Goal: Information Seeking & Learning: Learn about a topic

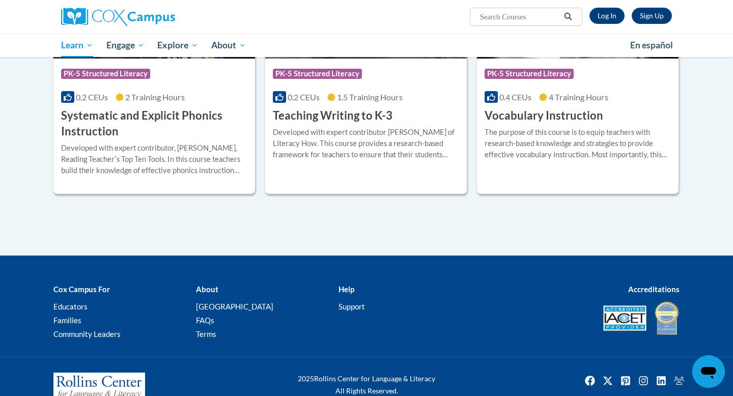
scroll to position [1201, 0]
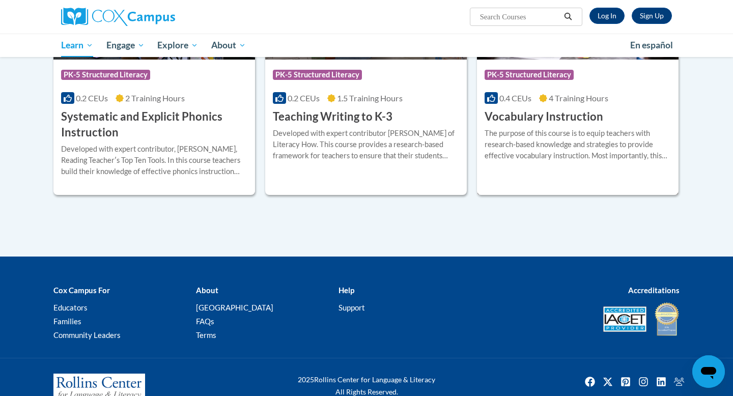
click at [557, 190] on div "Course Category: PK-5 Structured Literacy 0.4 CEUs 4 Training Hours COURSE Voca…" at bounding box center [578, 75] width 202 height 239
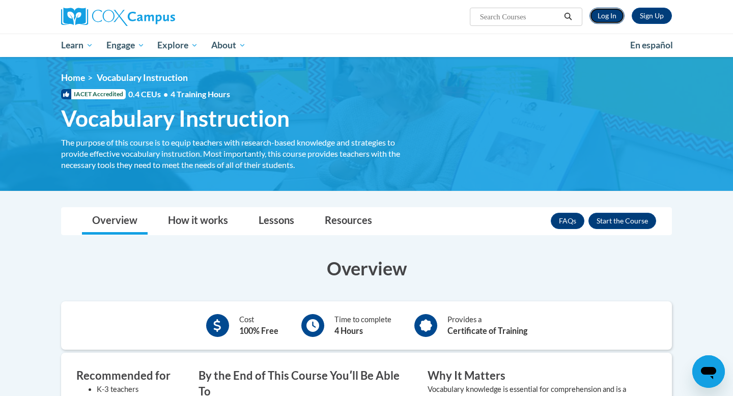
click at [601, 11] on link "Log In" at bounding box center [607, 16] width 35 height 16
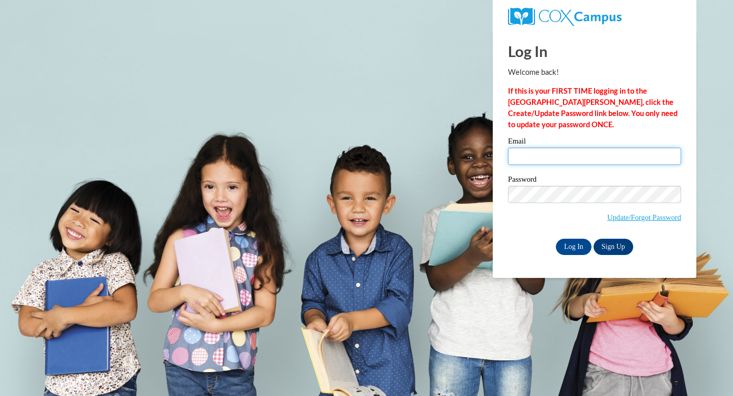
click at [547, 154] on input "Email" at bounding box center [594, 156] width 173 height 17
click at [566, 162] on input "Email" at bounding box center [594, 156] width 173 height 17
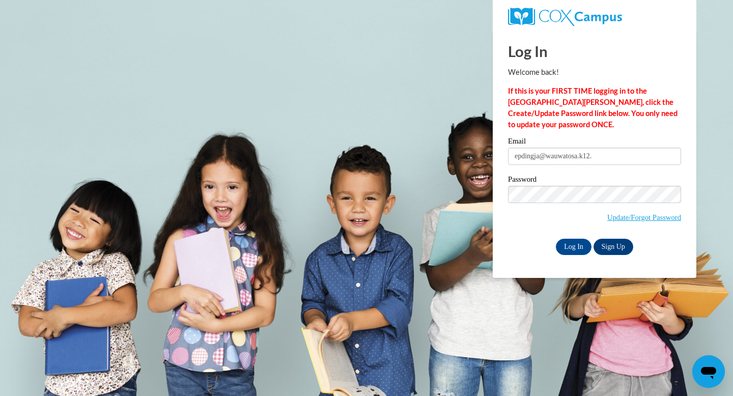
type input "epdingja@wauwatosa.k12.wi.us"
click at [579, 249] on input "Log In" at bounding box center [574, 247] width 36 height 16
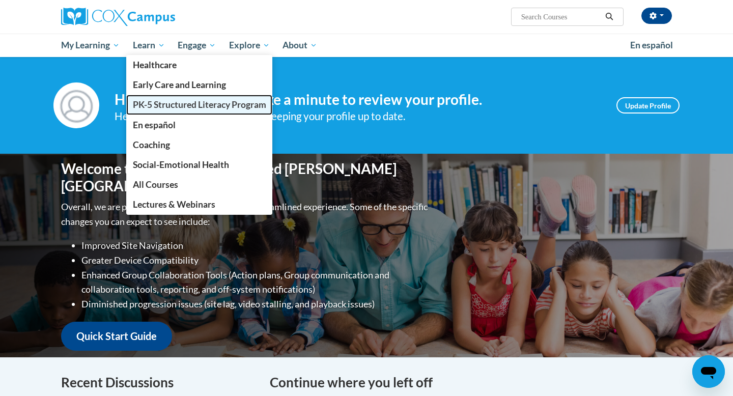
click at [162, 102] on span "PK-5 Structured Literacy Program" at bounding box center [199, 104] width 133 height 11
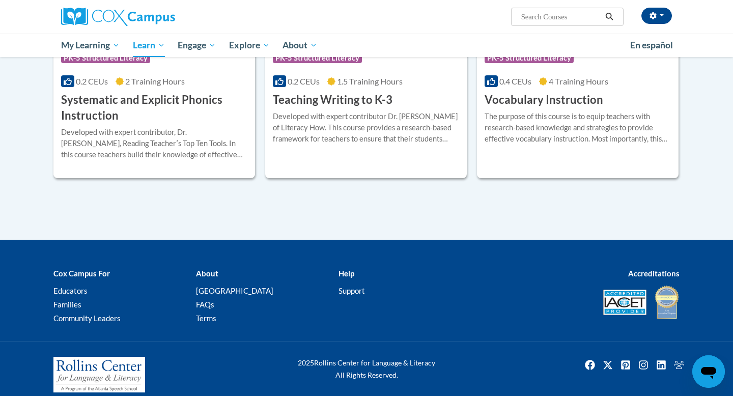
scroll to position [1228, 0]
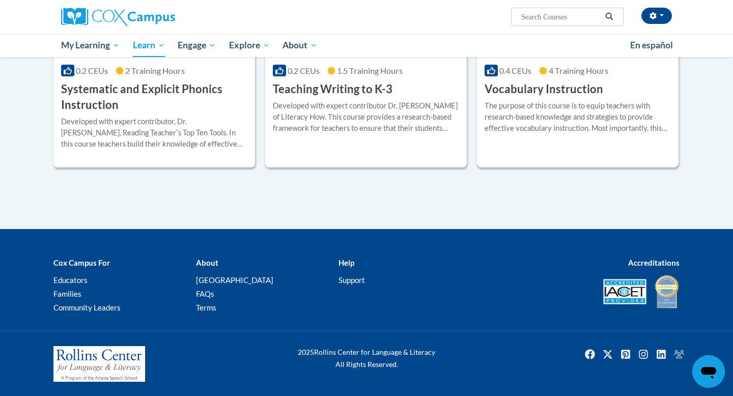
click at [494, 110] on div "The purpose of this course is to equip teachers with research-based knowledge a…" at bounding box center [578, 117] width 186 height 34
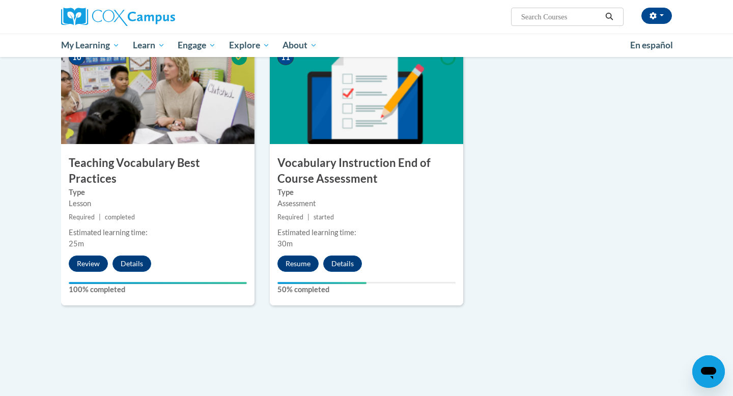
scroll to position [1047, 0]
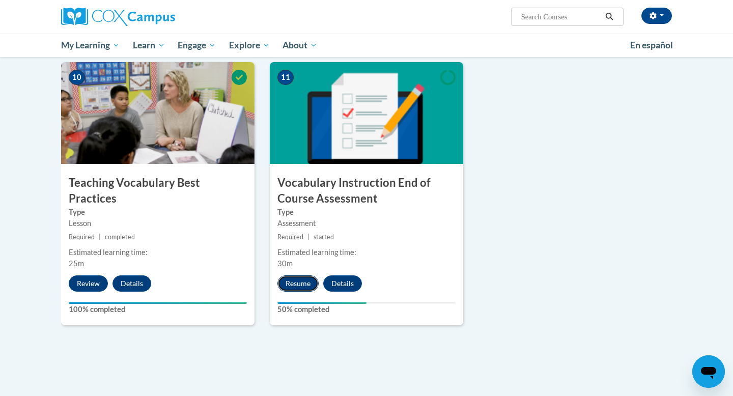
click at [294, 275] on button "Resume" at bounding box center [297, 283] width 41 height 16
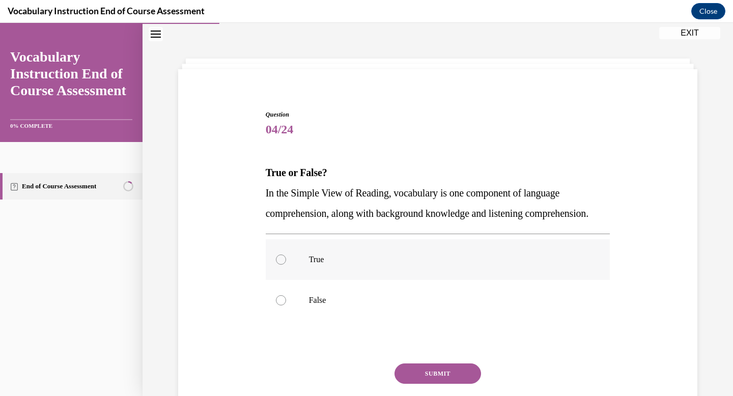
scroll to position [77, 0]
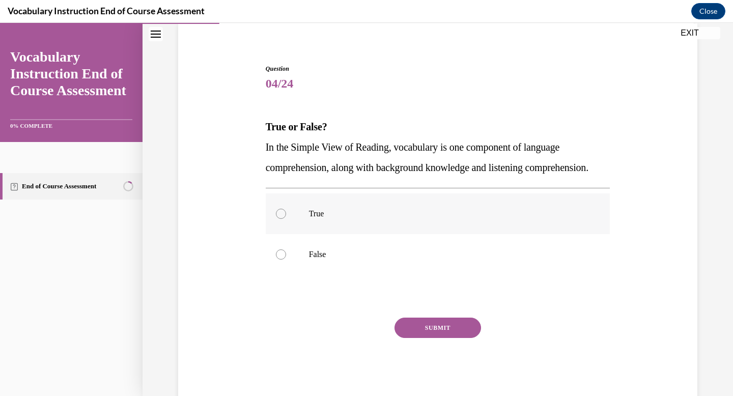
click at [384, 234] on label "True" at bounding box center [438, 213] width 345 height 41
click at [286, 219] on input "True" at bounding box center [281, 214] width 10 height 10
radio input "true"
click at [420, 338] on button "SUBMIT" at bounding box center [438, 328] width 87 height 20
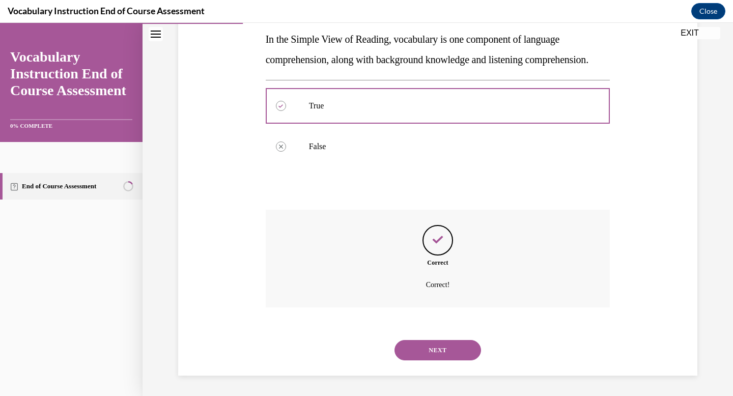
click at [453, 348] on button "NEXT" at bounding box center [438, 350] width 87 height 20
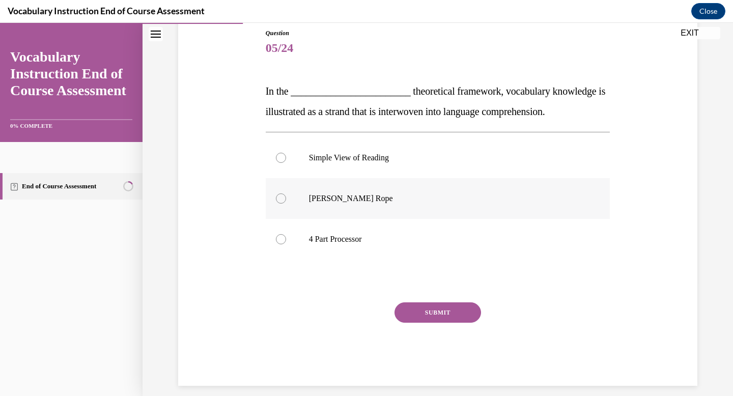
click at [372, 197] on p "[PERSON_NAME] Rope" at bounding box center [447, 198] width 276 height 10
click at [286, 197] on input "[PERSON_NAME] Rope" at bounding box center [281, 198] width 10 height 10
radio input "true"
click at [417, 309] on button "SUBMIT" at bounding box center [438, 312] width 87 height 20
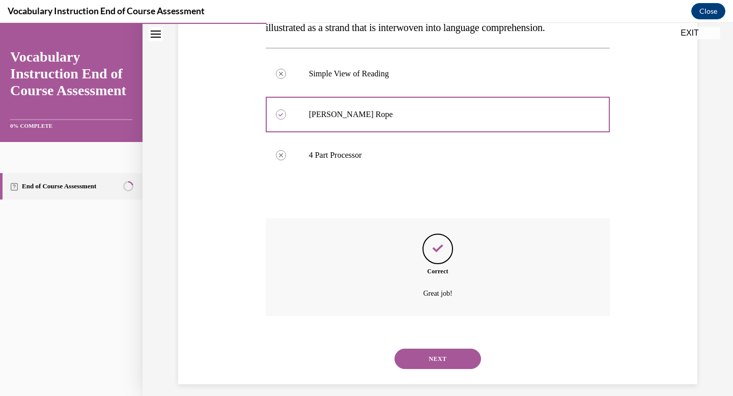
scroll to position [206, 0]
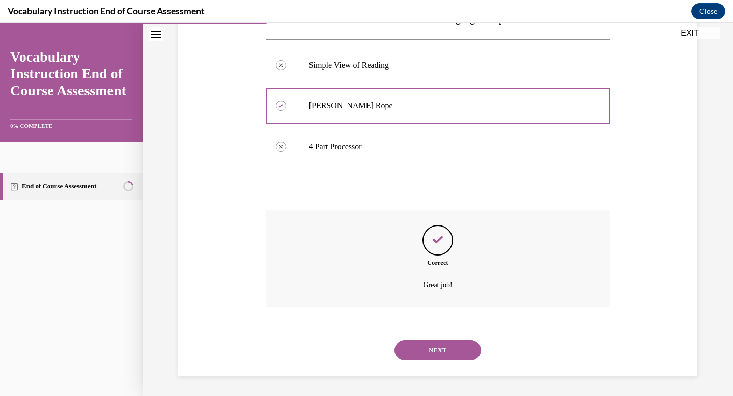
click at [438, 345] on button "NEXT" at bounding box center [438, 350] width 87 height 20
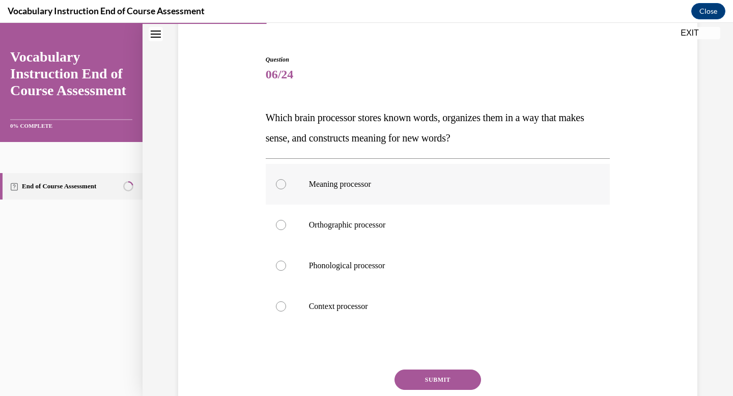
scroll to position [86, 0]
click at [415, 235] on label "Orthographic processor" at bounding box center [438, 226] width 345 height 41
click at [286, 231] on input "Orthographic processor" at bounding box center [281, 226] width 10 height 10
radio input "true"
click at [429, 372] on button "SUBMIT" at bounding box center [438, 381] width 87 height 20
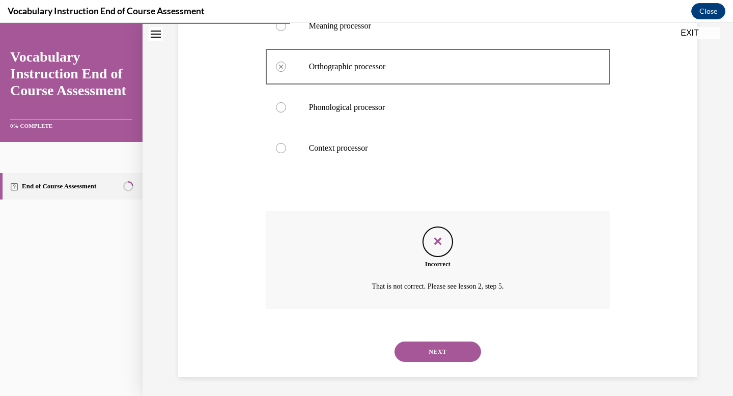
scroll to position [246, 0]
click at [444, 361] on div "NEXT" at bounding box center [438, 350] width 345 height 41
click at [437, 349] on button "NEXT" at bounding box center [438, 350] width 87 height 20
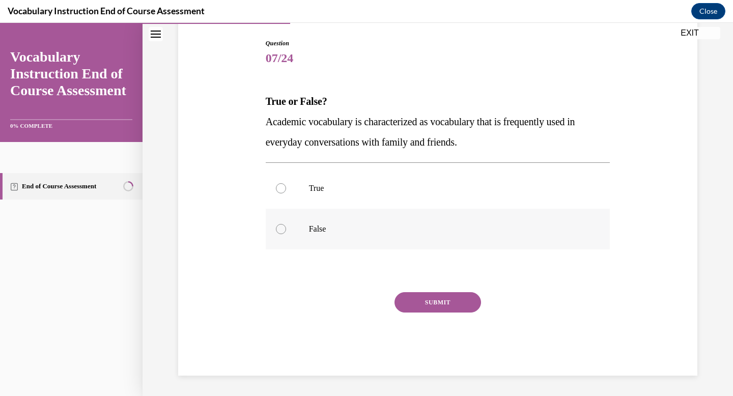
click at [504, 245] on label "False" at bounding box center [438, 229] width 345 height 41
click at [286, 234] on input "False" at bounding box center [281, 229] width 10 height 10
radio input "true"
click at [459, 306] on button "SUBMIT" at bounding box center [438, 302] width 87 height 20
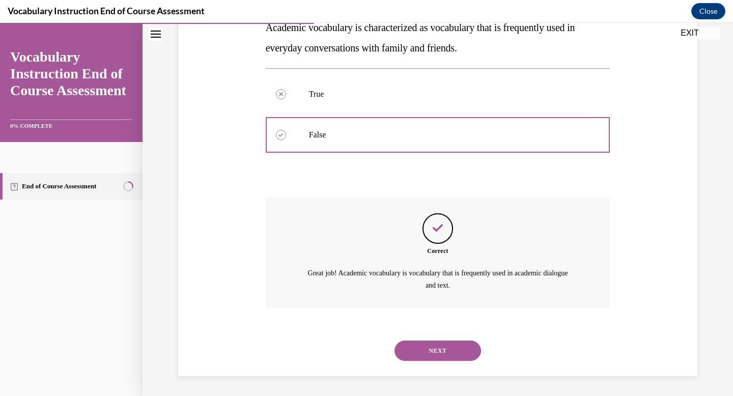
click at [460, 348] on button "NEXT" at bounding box center [438, 351] width 87 height 20
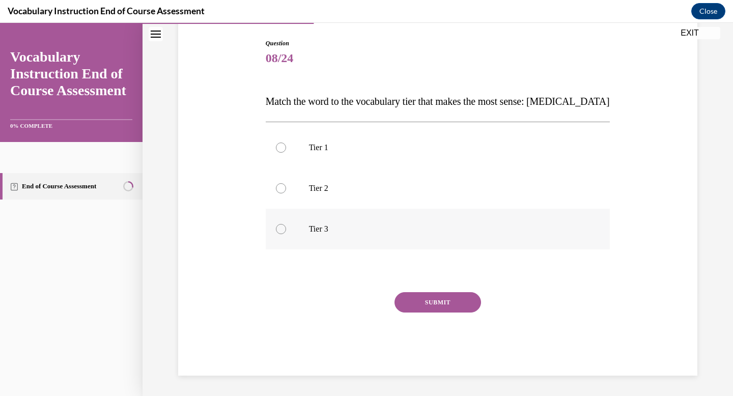
click at [447, 219] on label "Tier 3" at bounding box center [438, 229] width 345 height 41
click at [286, 224] on input "Tier 3" at bounding box center [281, 229] width 10 height 10
radio input "true"
click at [451, 295] on button "SUBMIT" at bounding box center [438, 302] width 87 height 20
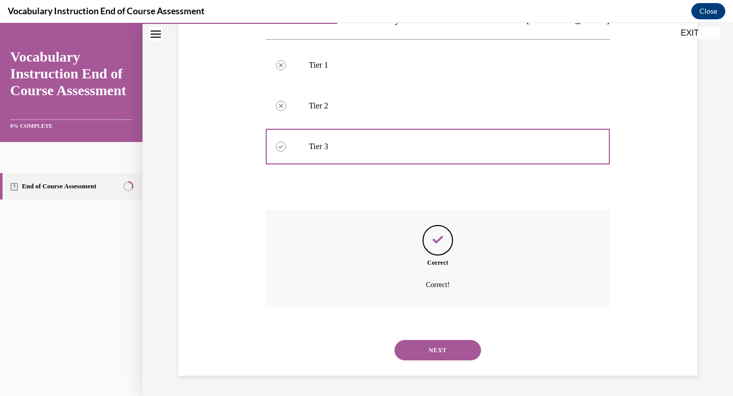
click at [448, 344] on button "NEXT" at bounding box center [438, 350] width 87 height 20
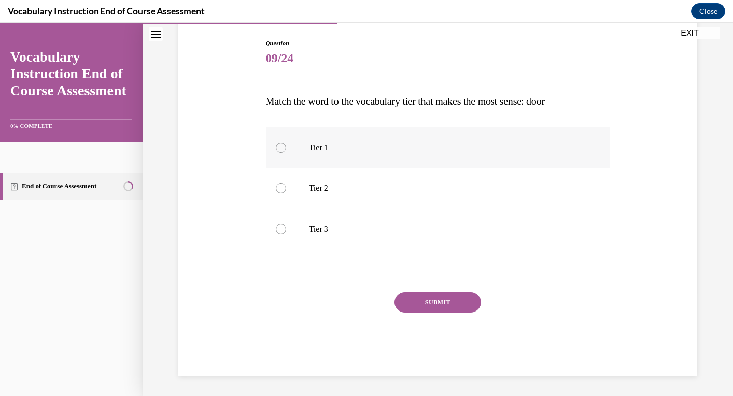
click at [439, 153] on label "Tier 1" at bounding box center [438, 147] width 345 height 41
click at [286, 153] on input "Tier 1" at bounding box center [281, 148] width 10 height 10
radio input "true"
click at [453, 293] on button "SUBMIT" at bounding box center [438, 302] width 87 height 20
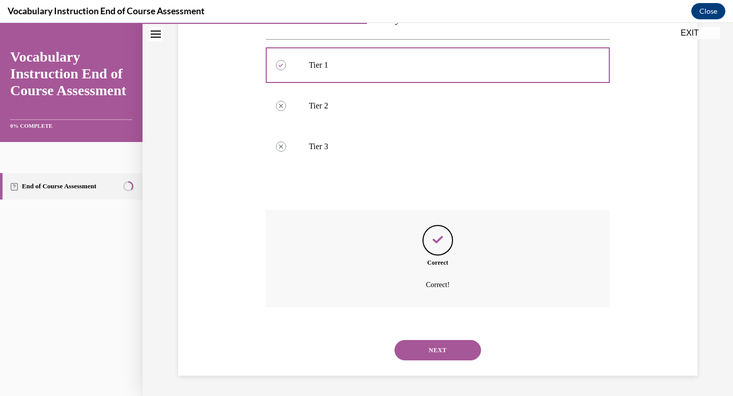
click at [446, 346] on button "NEXT" at bounding box center [438, 350] width 87 height 20
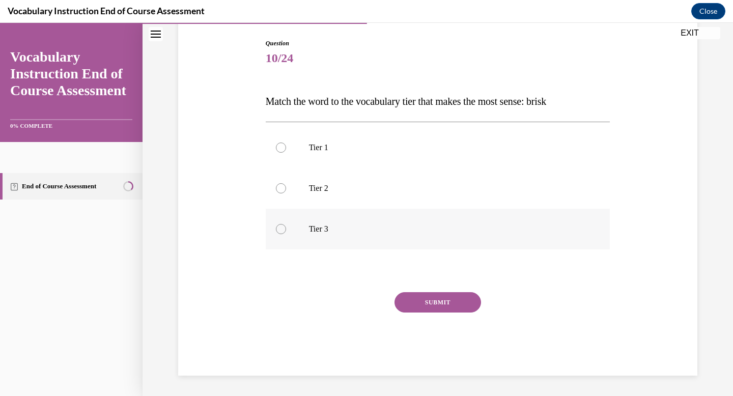
click at [432, 218] on label "Tier 3" at bounding box center [438, 229] width 345 height 41
click at [286, 224] on input "Tier 3" at bounding box center [281, 229] width 10 height 10
radio input "true"
click at [432, 200] on label "Tier 2" at bounding box center [438, 188] width 345 height 41
click at [286, 193] on input "Tier 2" at bounding box center [281, 188] width 10 height 10
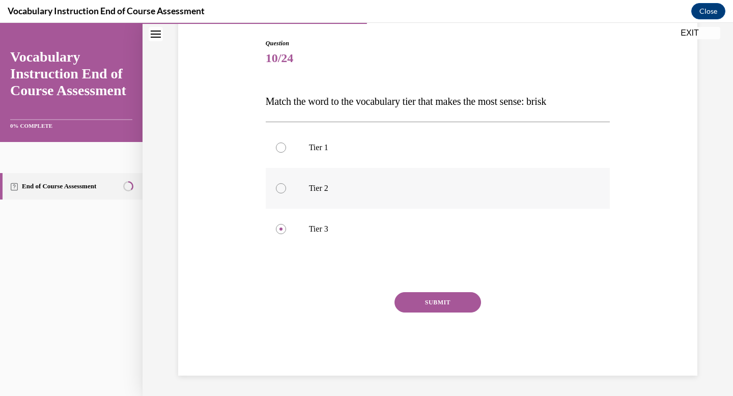
radio input "true"
click at [441, 309] on button "SUBMIT" at bounding box center [438, 302] width 87 height 20
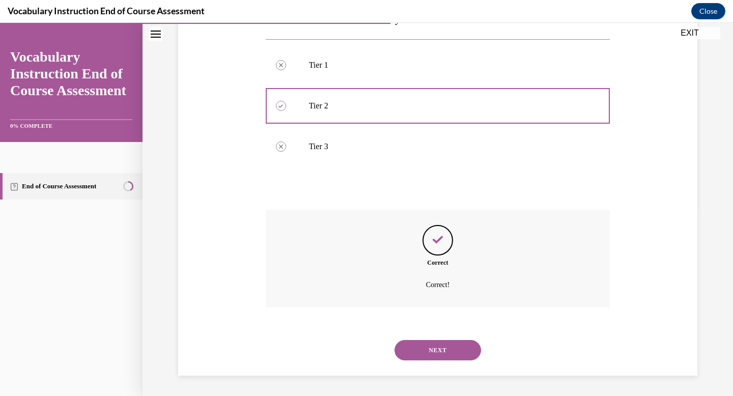
click at [453, 355] on button "NEXT" at bounding box center [438, 350] width 87 height 20
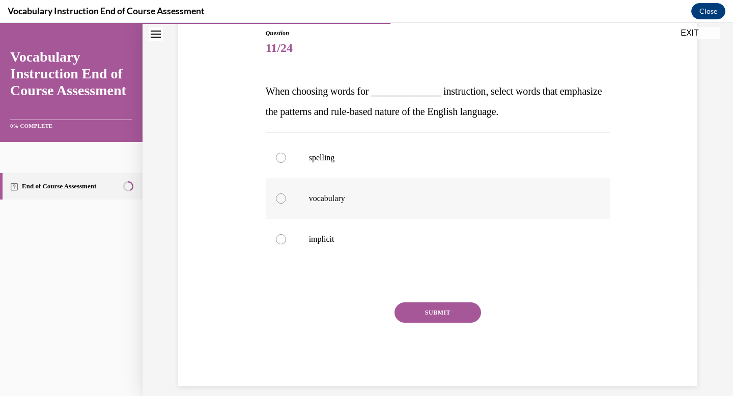
click at [385, 197] on p "vocabulary" at bounding box center [447, 198] width 276 height 10
click at [286, 197] on input "vocabulary" at bounding box center [281, 198] width 10 height 10
radio input "true"
click at [416, 298] on div "Question 11/24 When choosing words for ______________ instruction, select words…" at bounding box center [438, 207] width 345 height 357
click at [418, 311] on button "SUBMIT" at bounding box center [438, 312] width 87 height 20
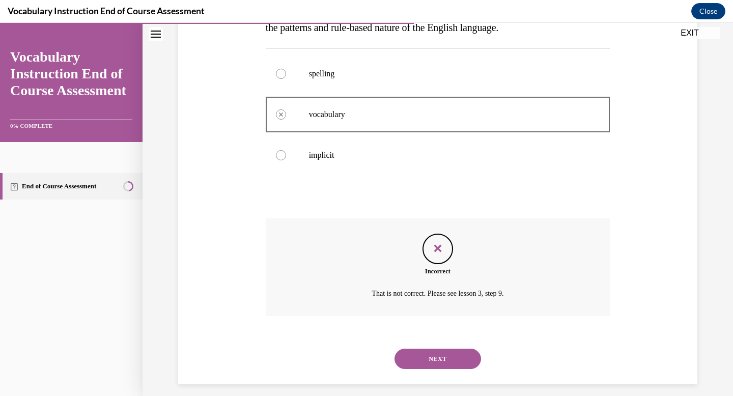
scroll to position [206, 0]
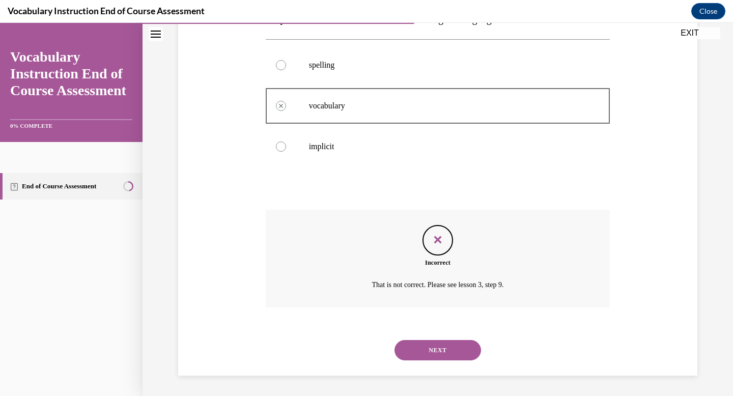
click at [450, 342] on button "NEXT" at bounding box center [438, 350] width 87 height 20
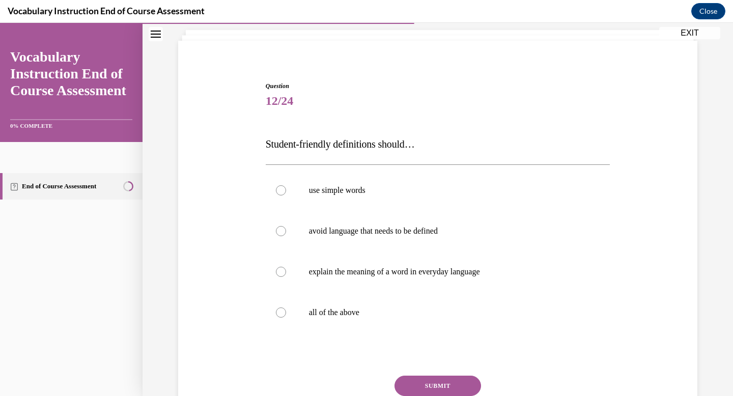
scroll to position [61, 0]
click at [404, 319] on label "all of the above" at bounding box center [438, 312] width 345 height 41
click at [286, 317] on input "all of the above" at bounding box center [281, 312] width 10 height 10
radio input "true"
click at [433, 385] on button "SUBMIT" at bounding box center [438, 385] width 87 height 20
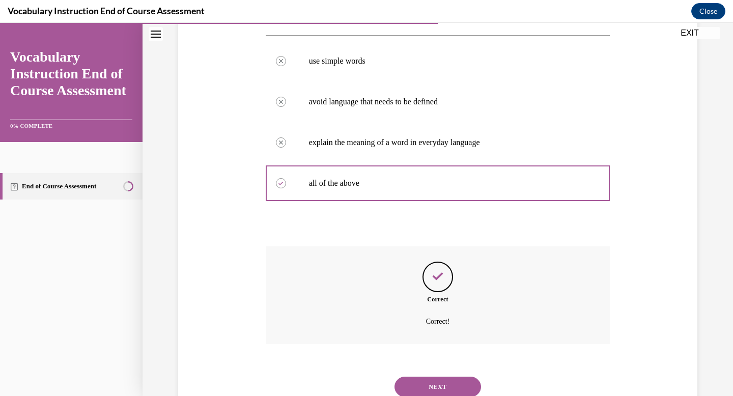
scroll to position [226, 0]
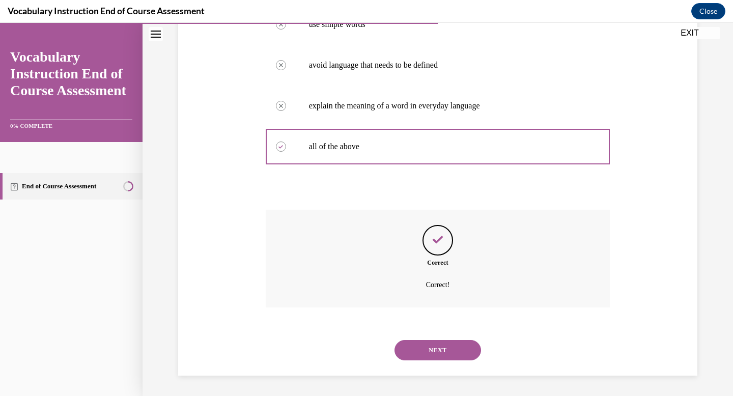
click at [435, 354] on button "NEXT" at bounding box center [438, 350] width 87 height 20
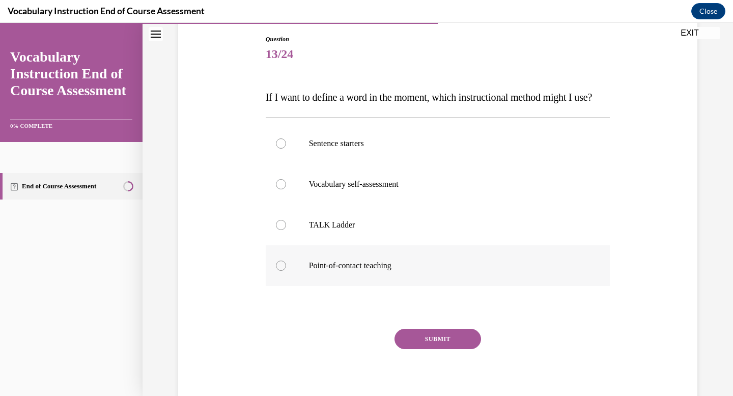
scroll to position [123, 0]
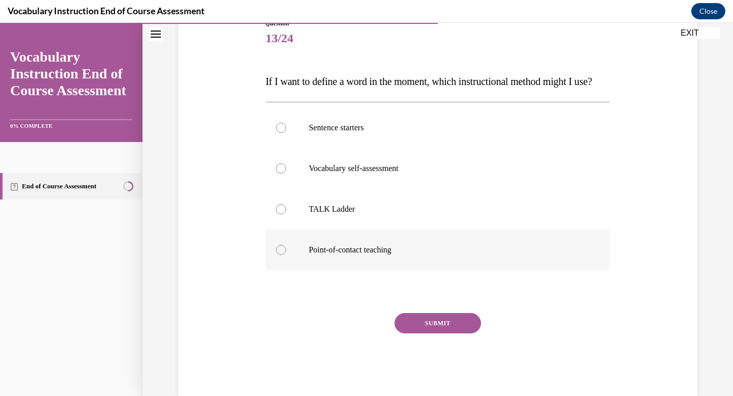
click at [387, 262] on label "Point-of-contact teaching" at bounding box center [438, 250] width 345 height 41
click at [286, 255] on input "Point-of-contact teaching" at bounding box center [281, 250] width 10 height 10
radio input "true"
click at [427, 333] on button "SUBMIT" at bounding box center [438, 323] width 87 height 20
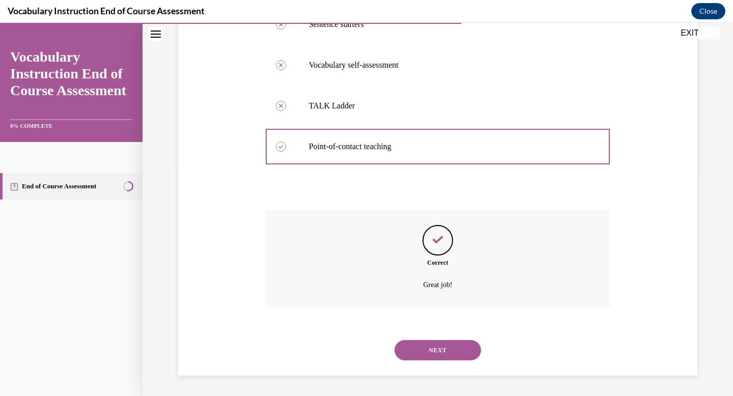
scroll to position [246, 0]
click at [433, 353] on button "NEXT" at bounding box center [438, 350] width 87 height 20
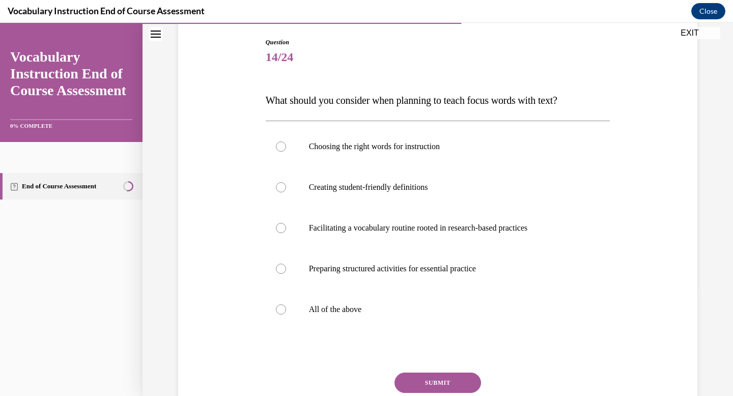
scroll to position [111, 0]
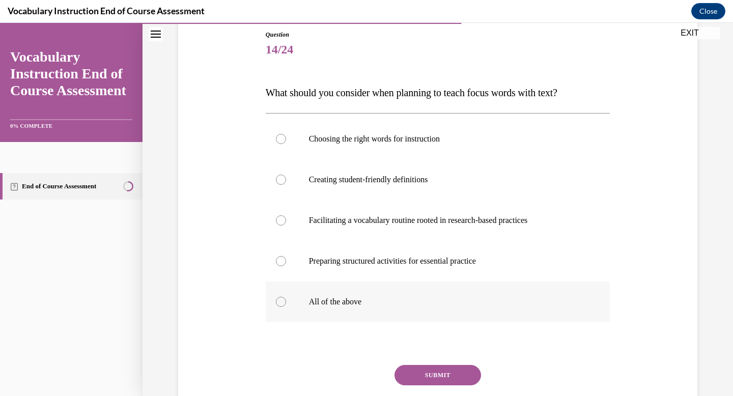
click at [349, 301] on p "All of the above" at bounding box center [447, 302] width 276 height 10
click at [286, 301] on input "All of the above" at bounding box center [281, 302] width 10 height 10
radio input "true"
click at [417, 370] on button "SUBMIT" at bounding box center [438, 375] width 87 height 20
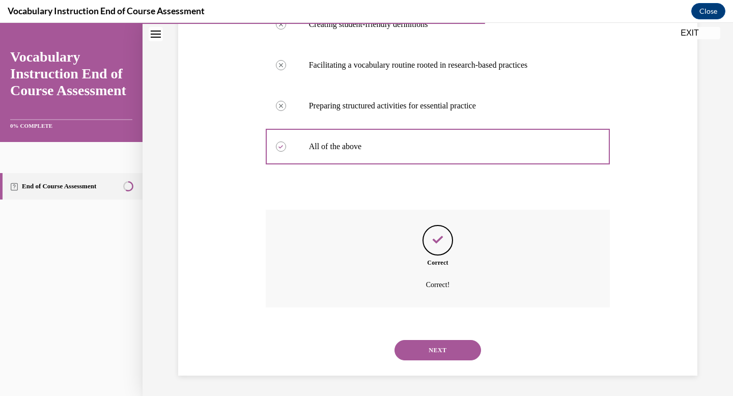
click at [451, 348] on button "NEXT" at bounding box center [438, 350] width 87 height 20
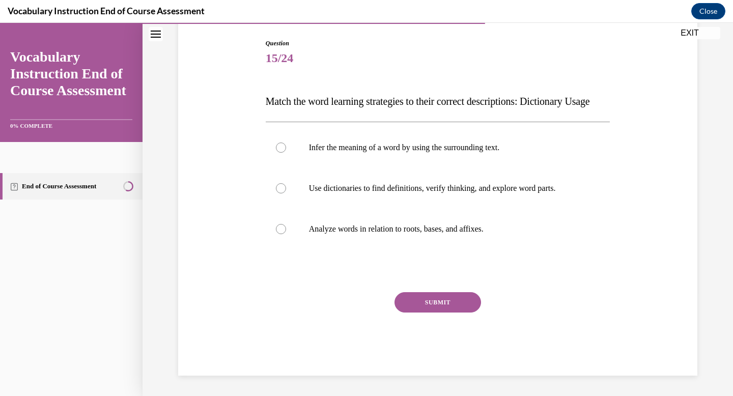
scroll to position [113, 0]
click at [491, 193] on p "Use dictionaries to find definitions, verify thinking, and explore word parts." at bounding box center [447, 188] width 276 height 10
click at [286, 193] on input "Use dictionaries to find definitions, verify thinking, and explore word parts." at bounding box center [281, 188] width 10 height 10
radio input "true"
click at [440, 308] on button "SUBMIT" at bounding box center [438, 302] width 87 height 20
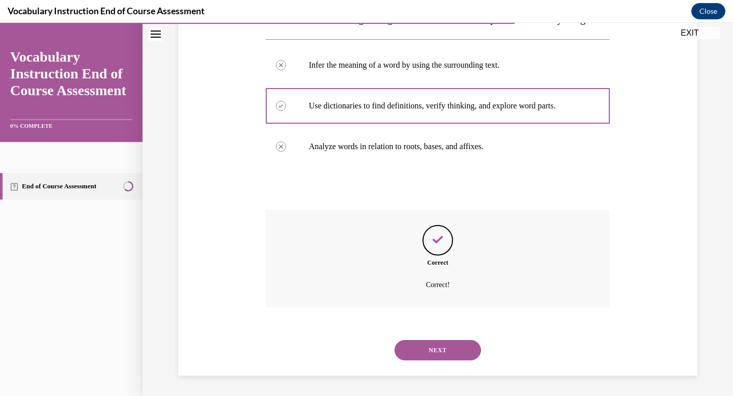
click at [420, 344] on button "NEXT" at bounding box center [438, 350] width 87 height 20
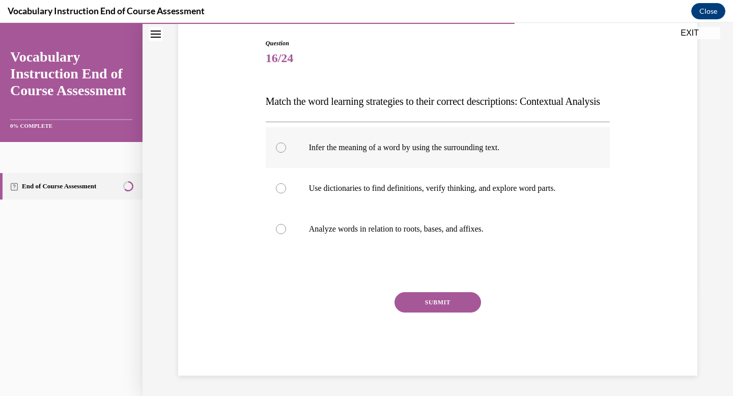
click at [430, 168] on label "Infer the meaning of a word by using the surrounding text." at bounding box center [438, 147] width 345 height 41
click at [286, 153] on input "Infer the meaning of a word by using the surrounding text." at bounding box center [281, 148] width 10 height 10
radio input "true"
click at [433, 308] on button "SUBMIT" at bounding box center [438, 302] width 87 height 20
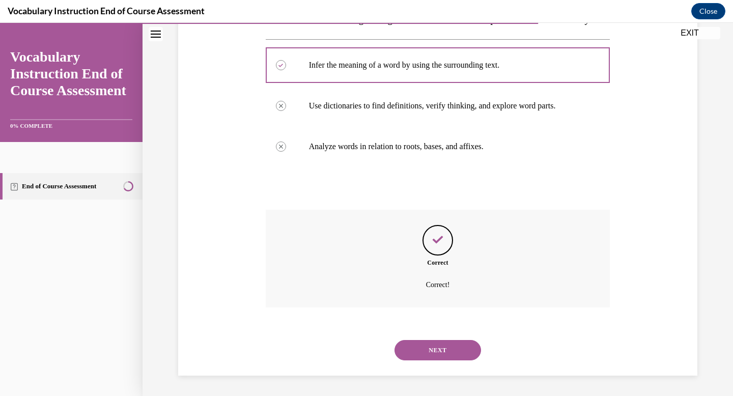
click at [437, 351] on button "NEXT" at bounding box center [438, 350] width 87 height 20
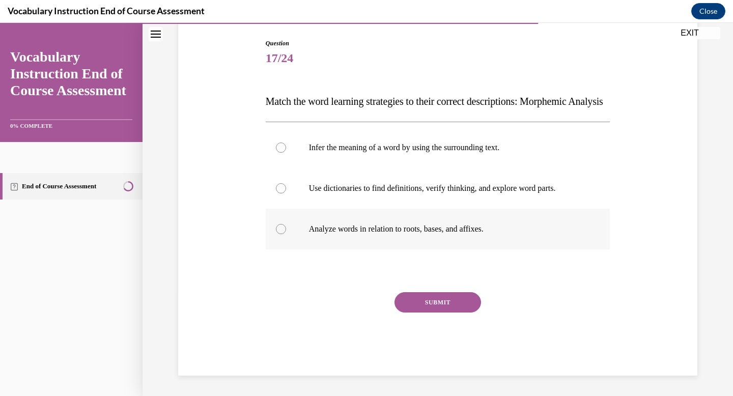
click at [407, 232] on label "Analyze words in relation to roots, bases, and affixes." at bounding box center [438, 229] width 345 height 41
click at [286, 232] on input "Analyze words in relation to roots, bases, and affixes." at bounding box center [281, 229] width 10 height 10
radio input "true"
click at [435, 299] on button "SUBMIT" at bounding box center [438, 302] width 87 height 20
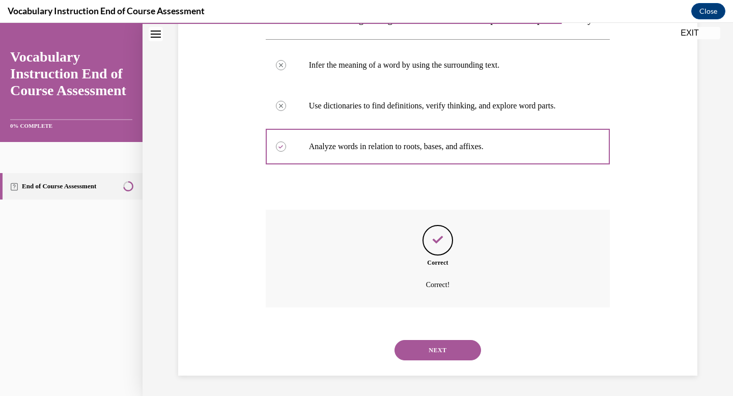
scroll to position [206, 0]
click at [438, 351] on button "NEXT" at bounding box center [438, 350] width 87 height 20
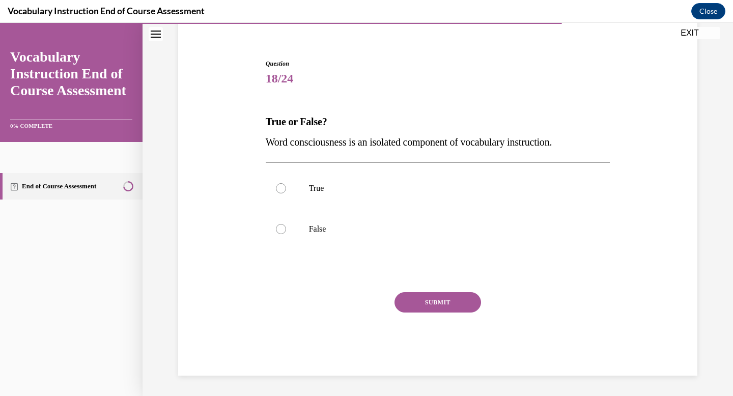
scroll to position [82, 0]
click at [403, 232] on p "False" at bounding box center [447, 229] width 276 height 10
click at [286, 232] on input "False" at bounding box center [281, 229] width 10 height 10
radio input "true"
click at [442, 309] on button "SUBMIT" at bounding box center [438, 302] width 87 height 20
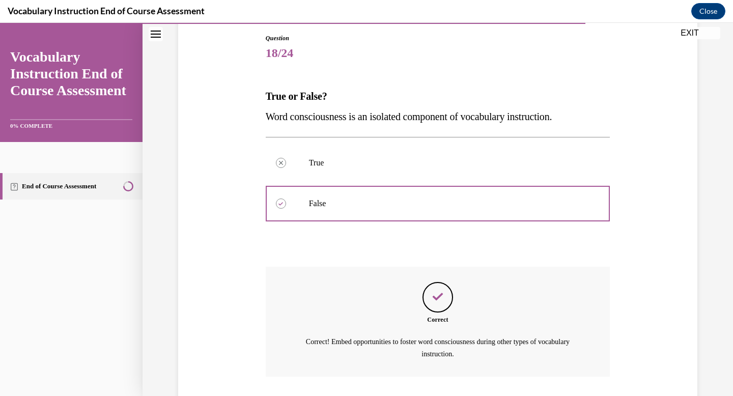
scroll to position [177, 0]
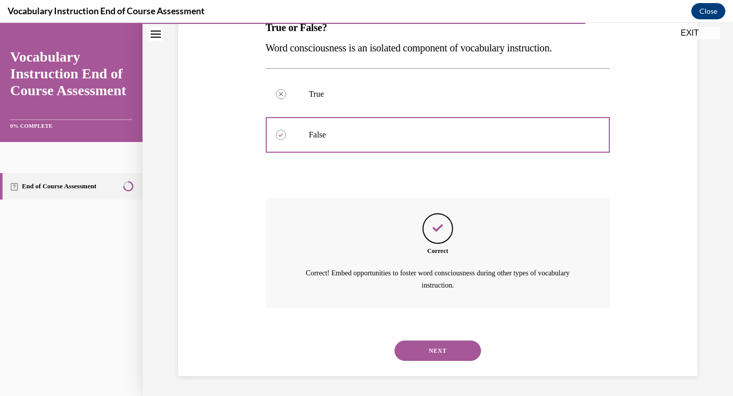
click at [446, 350] on button "NEXT" at bounding box center [438, 351] width 87 height 20
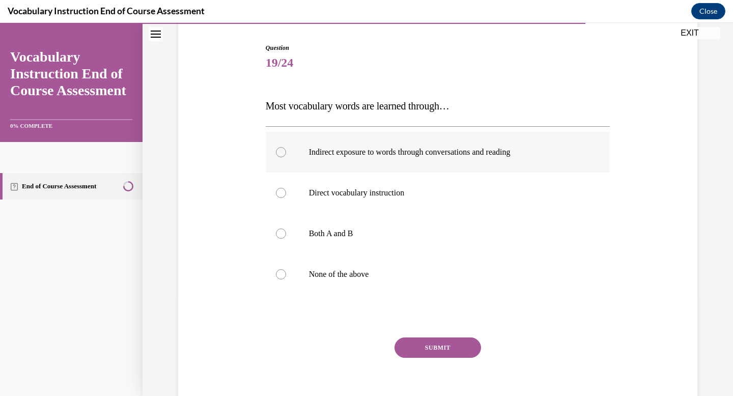
scroll to position [100, 0]
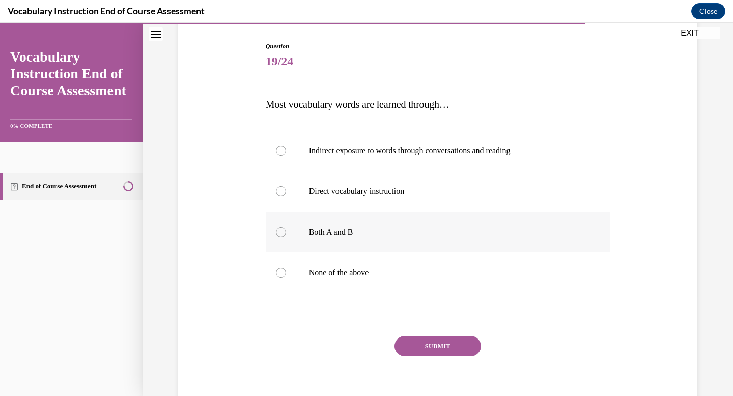
click at [428, 240] on label "Both A and B" at bounding box center [438, 232] width 345 height 41
click at [286, 237] on input "Both A and B" at bounding box center [281, 232] width 10 height 10
radio input "true"
click at [433, 342] on button "SUBMIT" at bounding box center [438, 346] width 87 height 20
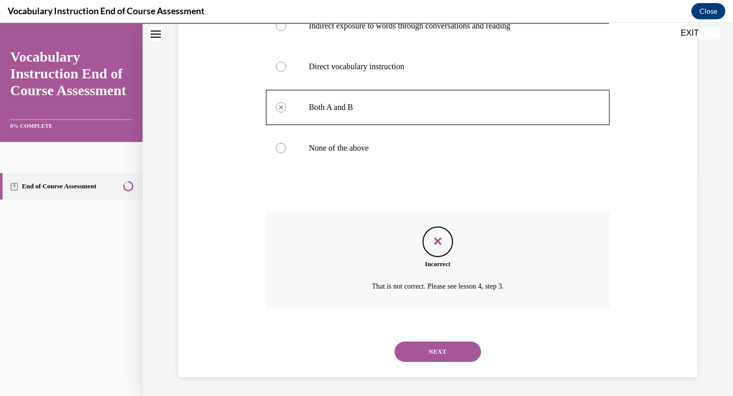
scroll to position [226, 0]
click at [437, 354] on button "NEXT" at bounding box center [438, 350] width 87 height 20
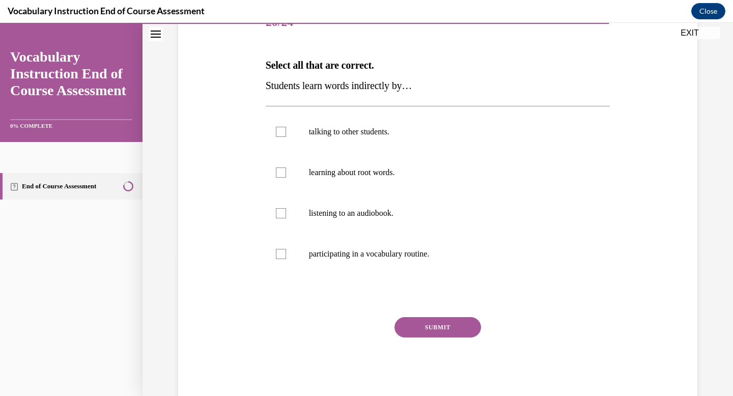
scroll to position [143, 0]
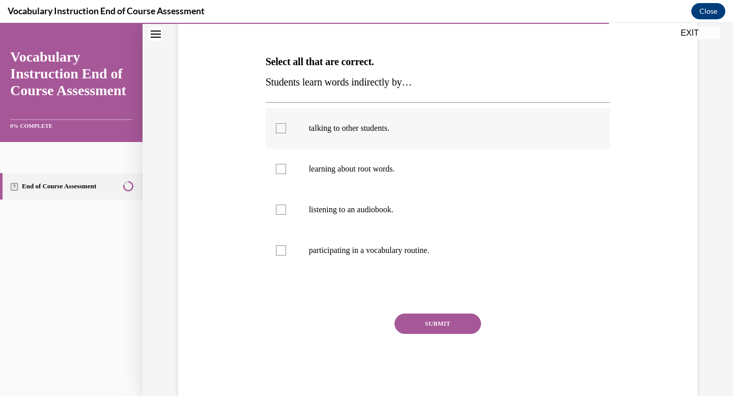
click at [400, 142] on label "talking to other students." at bounding box center [438, 128] width 345 height 41
click at [286, 133] on input "talking to other students." at bounding box center [281, 128] width 10 height 10
checkbox input "true"
click at [400, 163] on label "learning about root words." at bounding box center [438, 169] width 345 height 41
click at [286, 164] on input "learning about root words." at bounding box center [281, 169] width 10 height 10
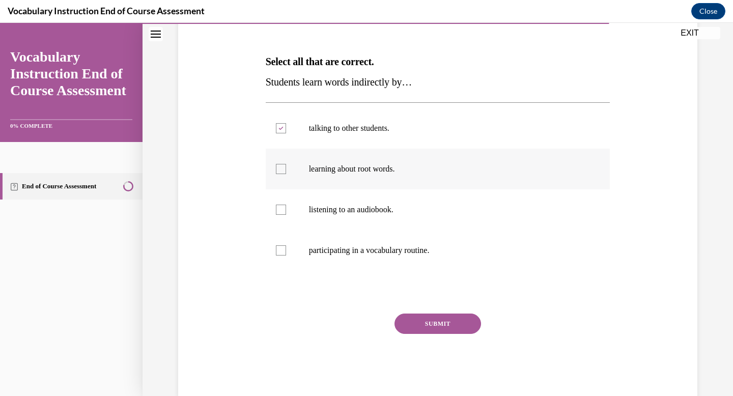
checkbox input "true"
click at [406, 201] on label "listening to an audiobook." at bounding box center [438, 209] width 345 height 41
click at [286, 205] on input "listening to an audiobook." at bounding box center [281, 210] width 10 height 10
checkbox input "true"
click at [408, 239] on label "participating in a vocabulary routine." at bounding box center [438, 250] width 345 height 41
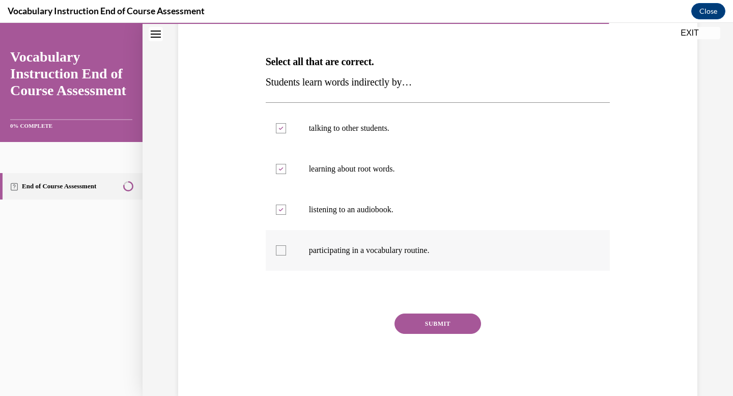
click at [286, 245] on input "participating in a vocabulary routine." at bounding box center [281, 250] width 10 height 10
checkbox input "true"
click at [431, 322] on button "SUBMIT" at bounding box center [438, 324] width 87 height 20
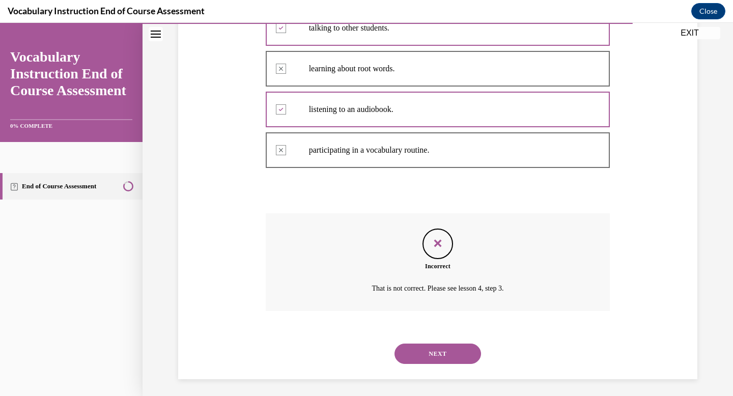
scroll to position [246, 0]
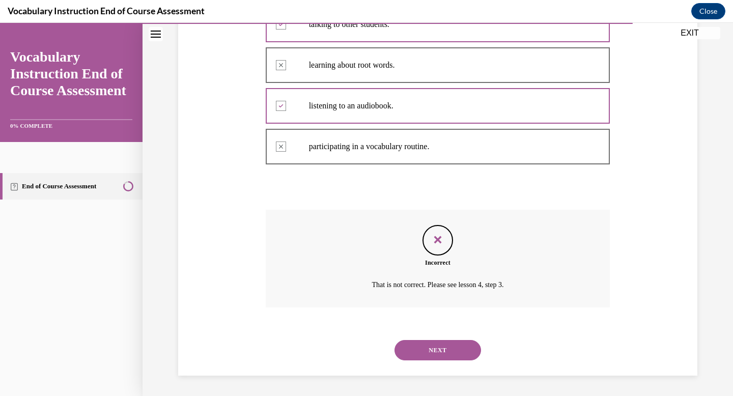
click at [438, 347] on button "NEXT" at bounding box center [438, 350] width 87 height 20
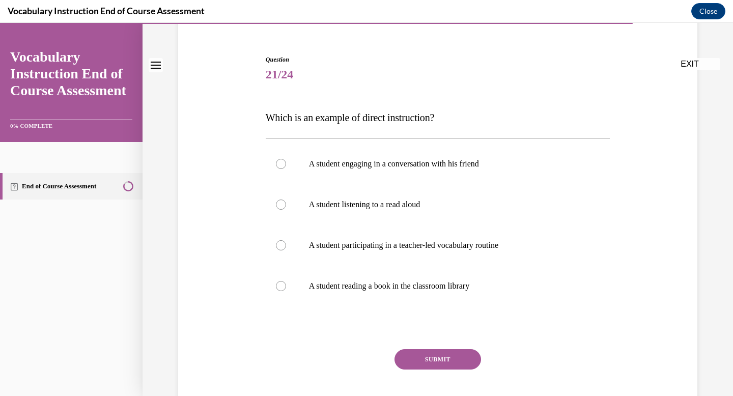
scroll to position [93, 0]
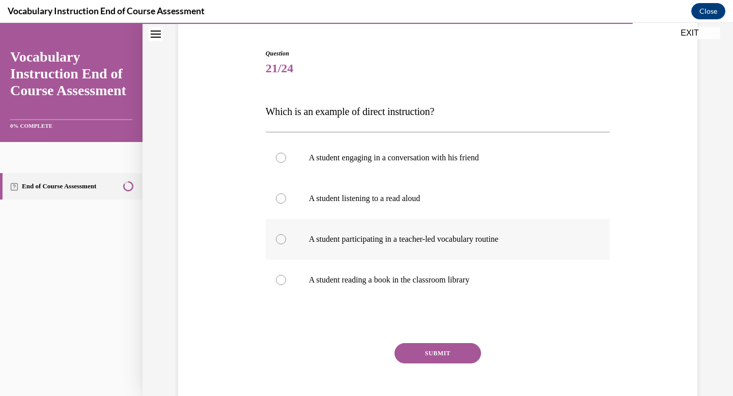
click at [447, 239] on p "A student participating in a teacher-led vocabulary routine" at bounding box center [447, 239] width 276 height 10
click at [286, 239] on input "A student participating in a teacher-led vocabulary routine" at bounding box center [281, 239] width 10 height 10
radio input "true"
click at [442, 358] on button "SUBMIT" at bounding box center [438, 353] width 87 height 20
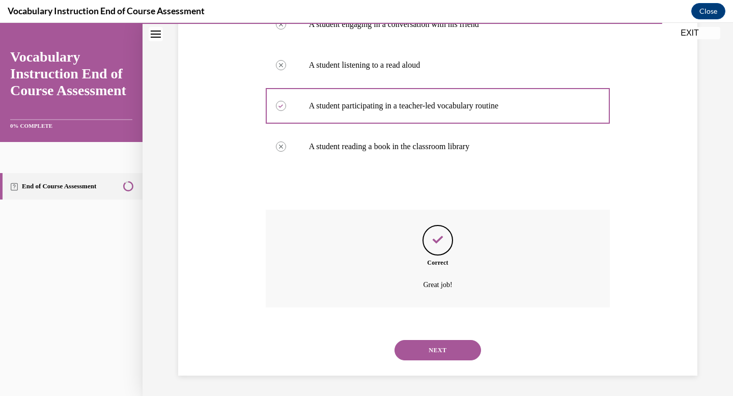
click at [444, 352] on button "NEXT" at bounding box center [438, 350] width 87 height 20
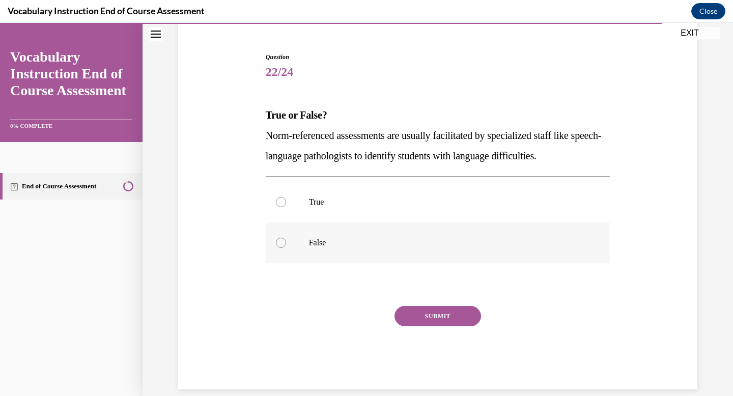
scroll to position [87, 0]
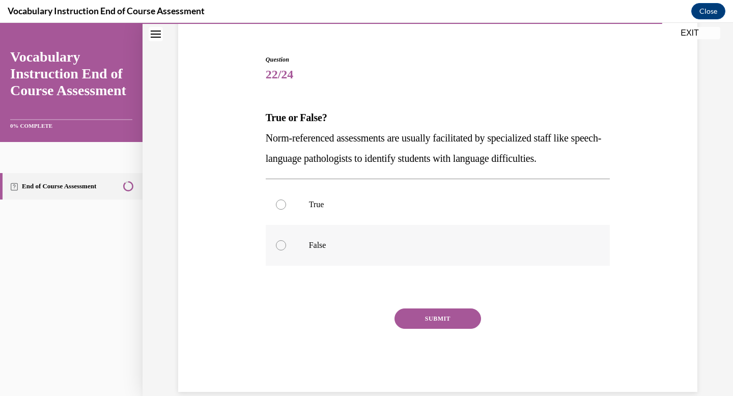
click at [402, 209] on p "True" at bounding box center [447, 205] width 276 height 10
click at [286, 209] on input "True" at bounding box center [281, 205] width 10 height 10
radio input "true"
click at [423, 311] on button "SUBMIT" at bounding box center [438, 319] width 87 height 20
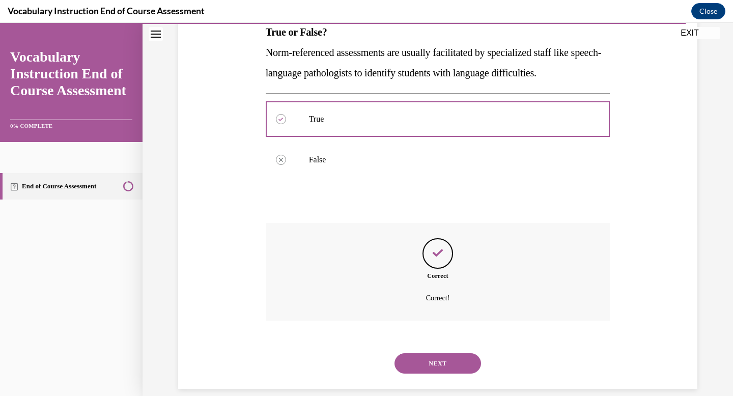
scroll to position [185, 0]
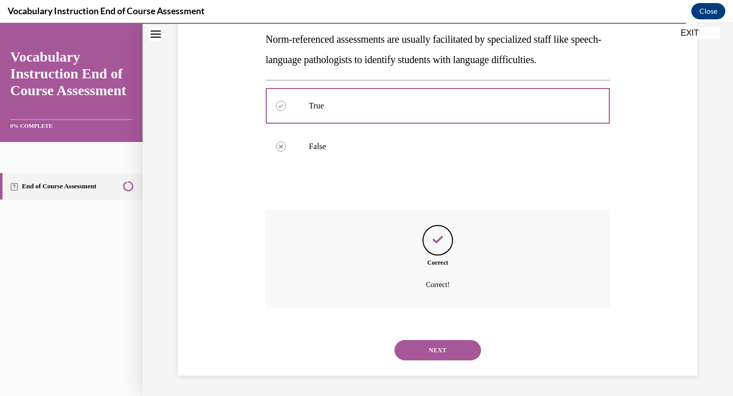
click at [442, 349] on button "NEXT" at bounding box center [438, 350] width 87 height 20
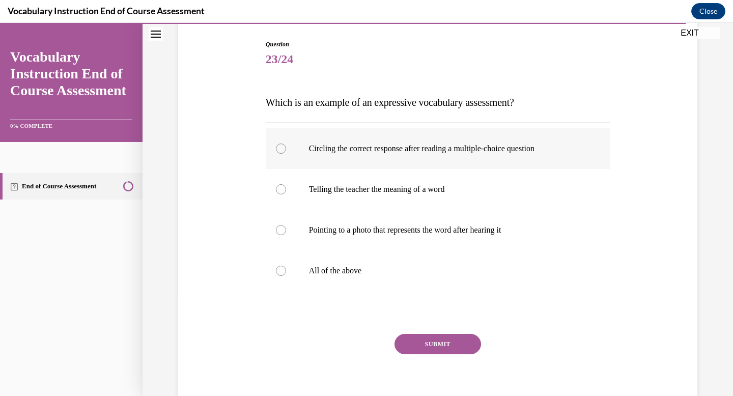
scroll to position [102, 0]
click at [411, 265] on p "All of the above" at bounding box center [447, 270] width 276 height 10
click at [286, 265] on input "All of the above" at bounding box center [281, 270] width 10 height 10
radio input "true"
click at [423, 350] on button "SUBMIT" at bounding box center [438, 343] width 87 height 20
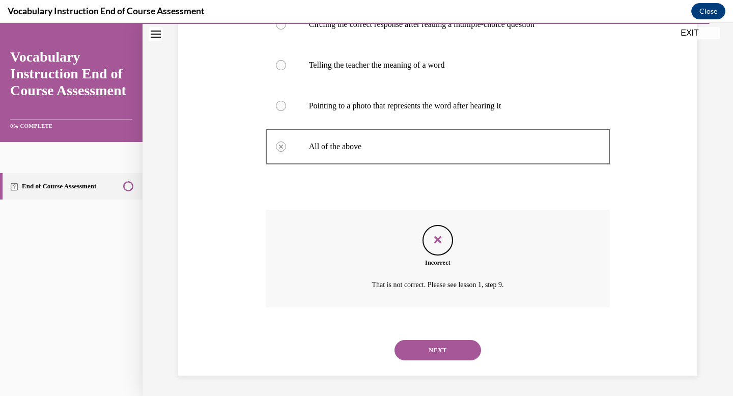
click at [426, 351] on button "NEXT" at bounding box center [438, 350] width 87 height 20
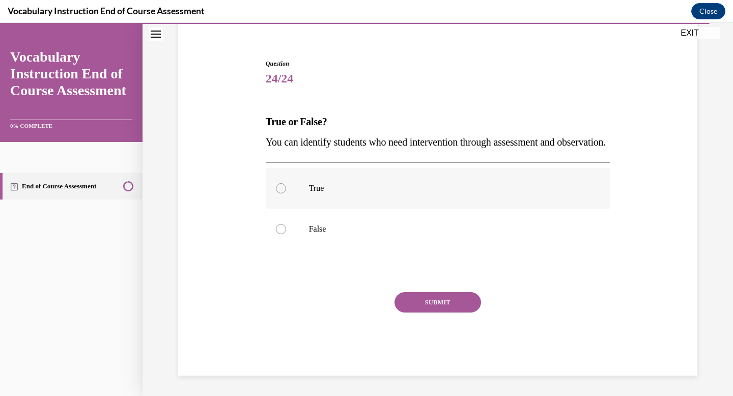
click at [403, 190] on p "True" at bounding box center [447, 188] width 276 height 10
click at [286, 190] on input "True" at bounding box center [281, 188] width 10 height 10
radio input "true"
click at [433, 299] on button "SUBMIT" at bounding box center [438, 302] width 87 height 20
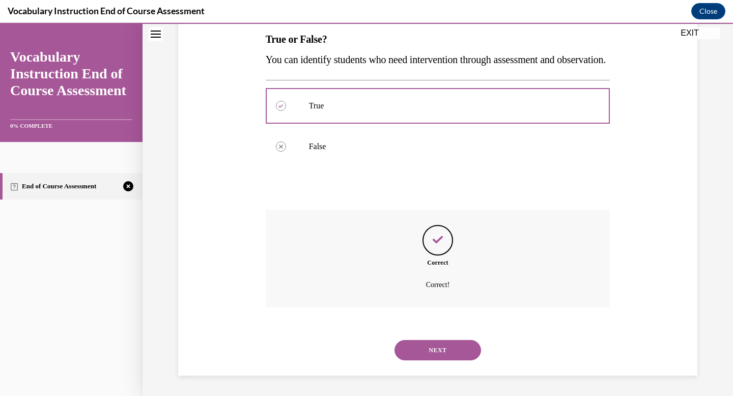
scroll to position [185, 0]
click at [448, 344] on button "NEXT" at bounding box center [438, 350] width 87 height 20
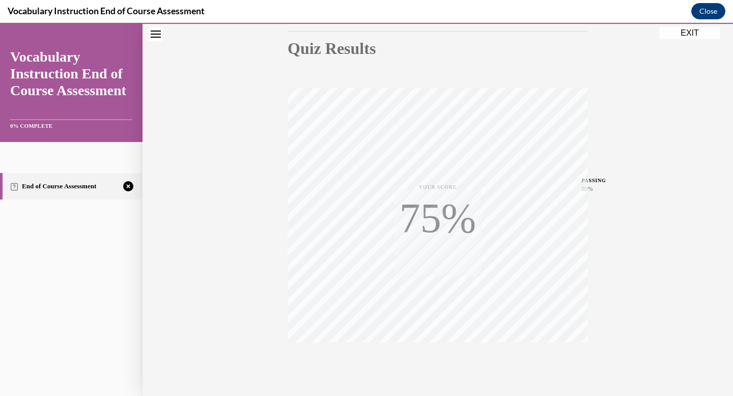
scroll to position [149, 0]
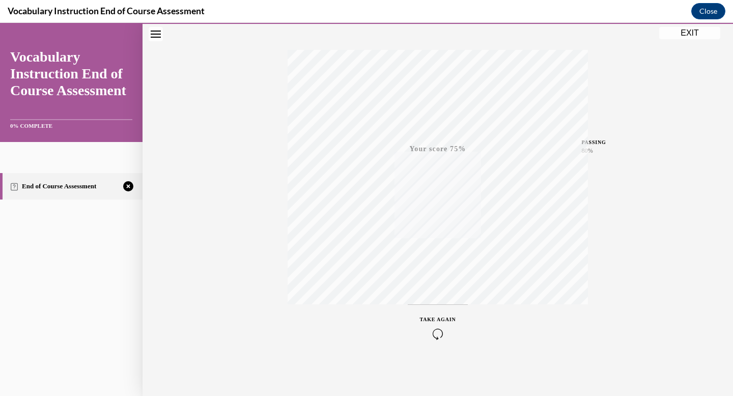
click at [444, 324] on div "TAKE AGAIN" at bounding box center [438, 328] width 36 height 24
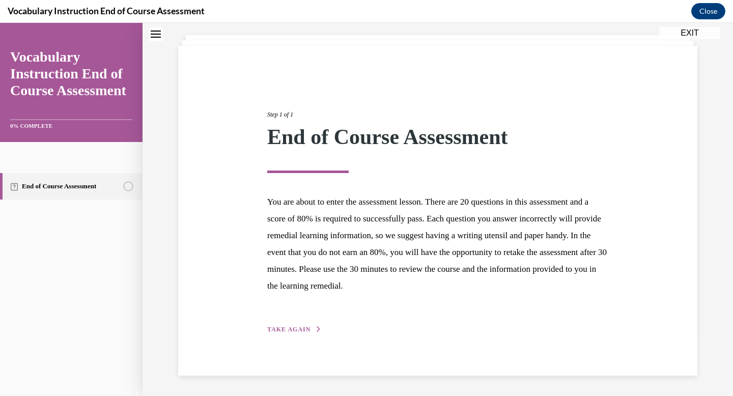
scroll to position [54, 0]
click at [305, 333] on span "TAKE AGAIN" at bounding box center [288, 329] width 43 height 7
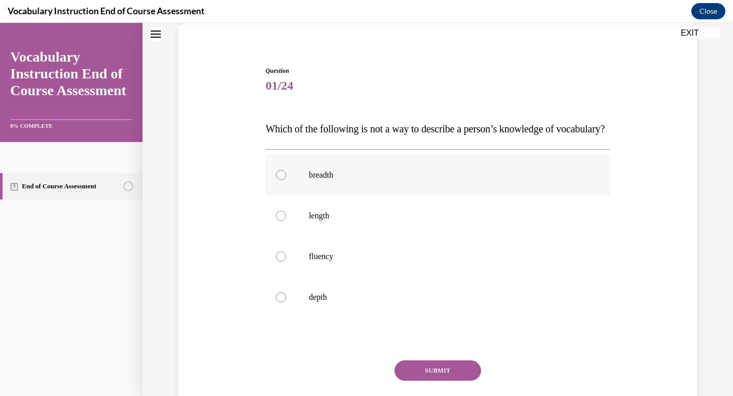
scroll to position [78, 0]
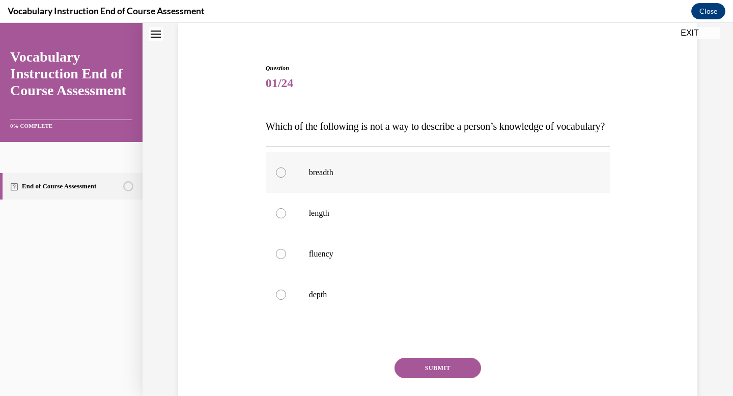
click at [491, 193] on label "breadth" at bounding box center [438, 172] width 345 height 41
click at [286, 178] on input "breadth" at bounding box center [281, 172] width 10 height 10
radio input "true"
click at [448, 378] on button "SUBMIT" at bounding box center [438, 368] width 87 height 20
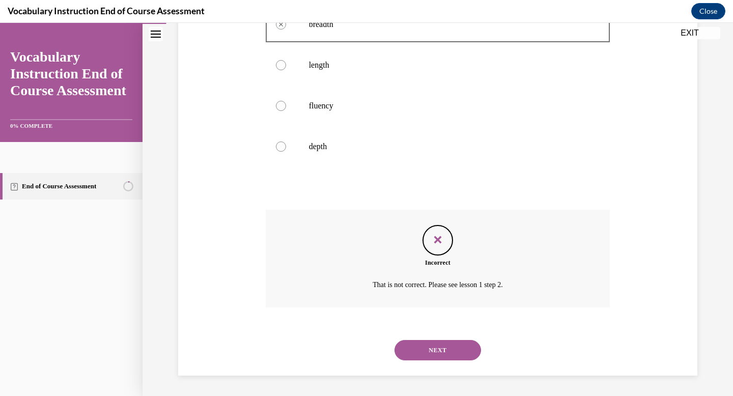
scroll to position [246, 0]
click at [698, 34] on button "EXIT" at bounding box center [689, 33] width 61 height 12
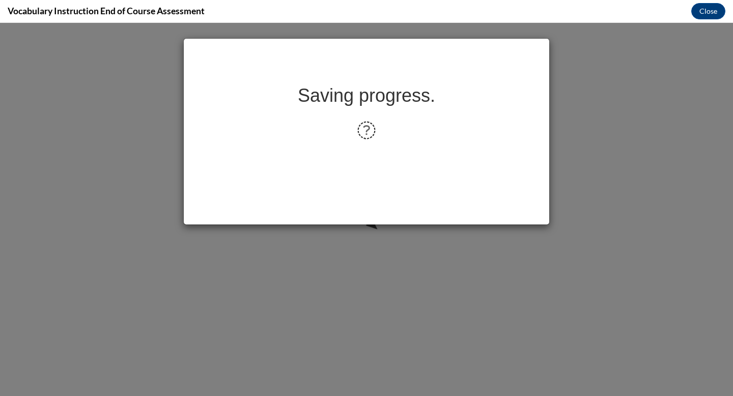
scroll to position [0, 0]
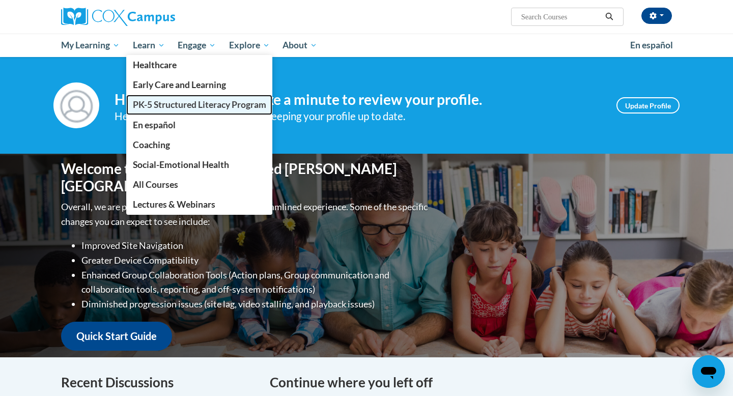
click at [166, 104] on span "PK-5 Structured Literacy Program" at bounding box center [199, 104] width 133 height 11
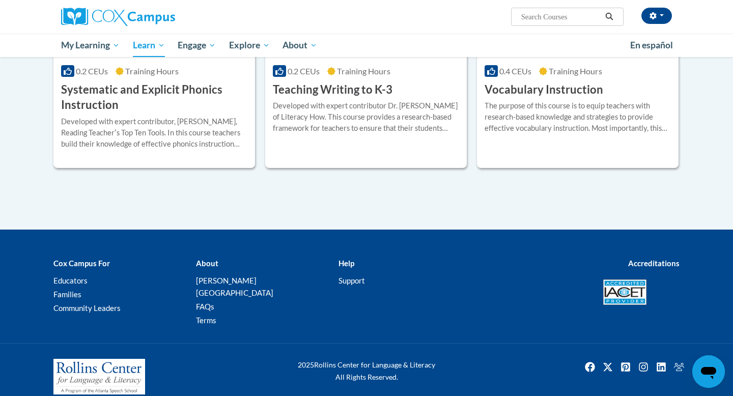
scroll to position [1228, 0]
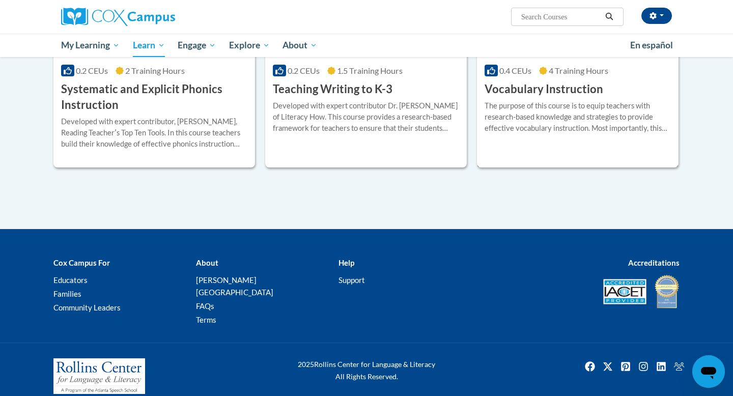
click at [595, 96] on h3 "Vocabulary Instruction" at bounding box center [544, 89] width 119 height 16
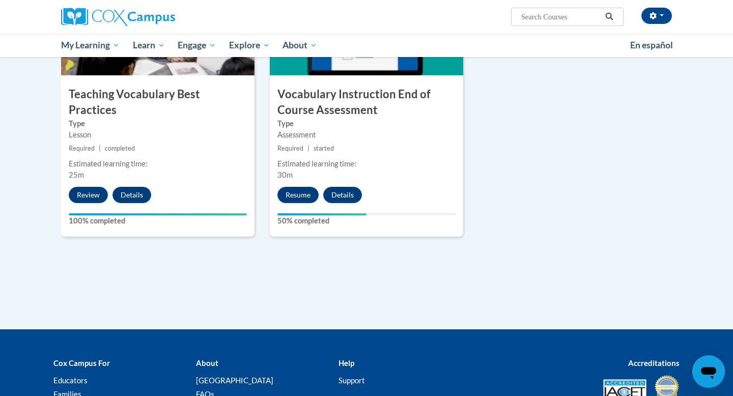
scroll to position [1135, 0]
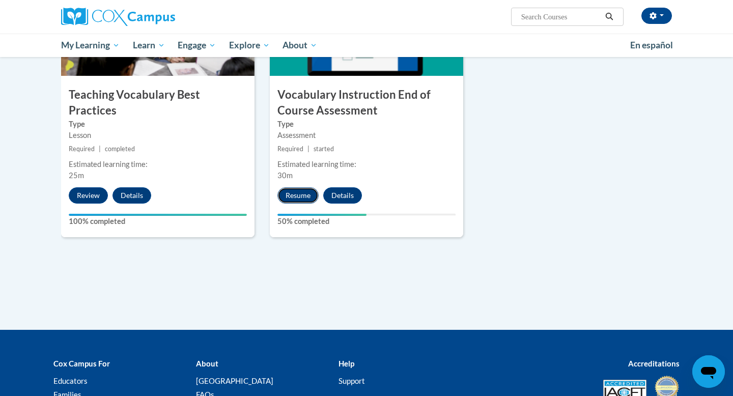
click at [292, 196] on button "Resume" at bounding box center [297, 195] width 41 height 16
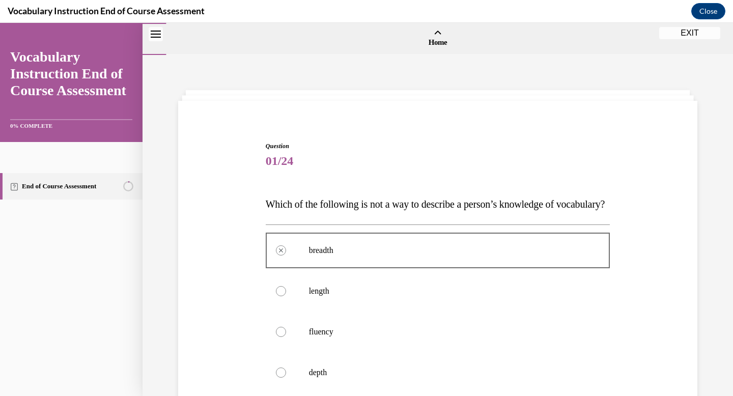
scroll to position [246, 0]
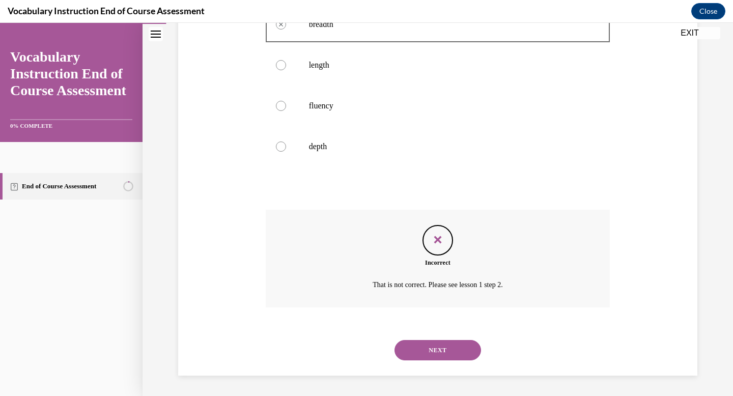
click at [441, 357] on button "NEXT" at bounding box center [438, 350] width 87 height 20
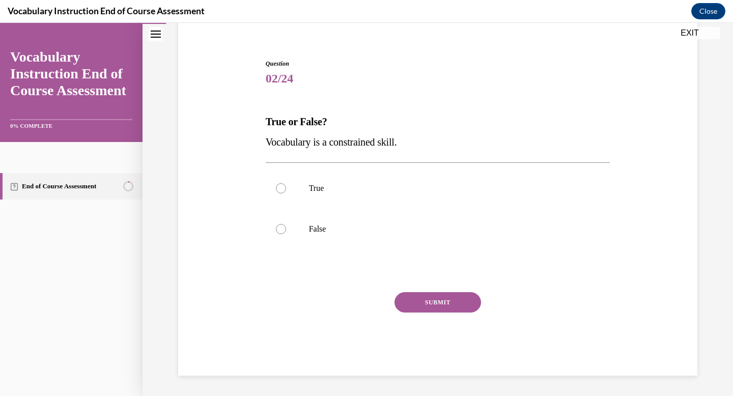
scroll to position [82, 0]
click at [403, 223] on label "False" at bounding box center [438, 229] width 345 height 41
click at [286, 224] on input "False" at bounding box center [281, 229] width 10 height 10
radio input "true"
click at [449, 304] on button "SUBMIT" at bounding box center [438, 302] width 87 height 20
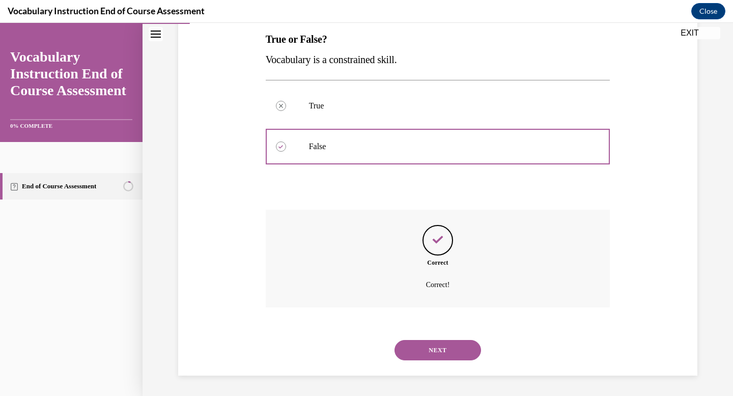
click at [454, 346] on button "NEXT" at bounding box center [438, 350] width 87 height 20
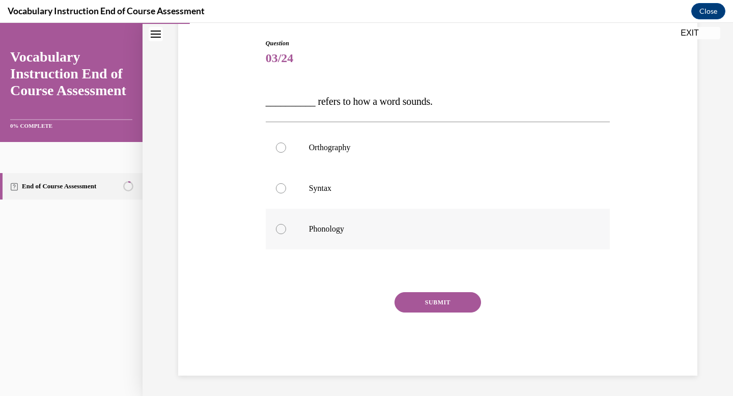
click at [380, 221] on label "Phonology" at bounding box center [438, 229] width 345 height 41
click at [286, 224] on input "Phonology" at bounding box center [281, 229] width 10 height 10
radio input "true"
click at [434, 309] on button "SUBMIT" at bounding box center [438, 302] width 87 height 20
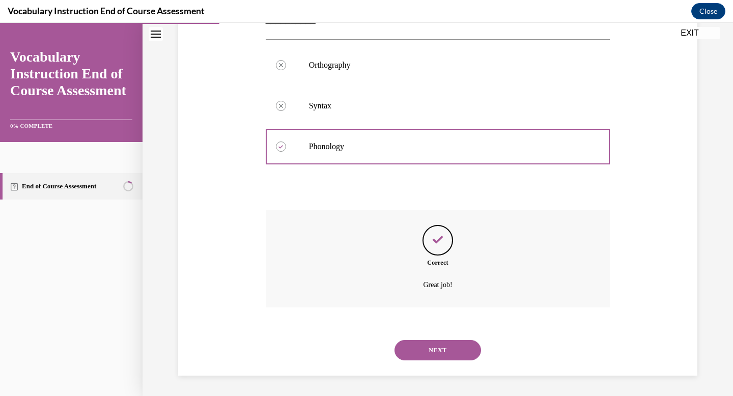
click at [437, 352] on button "NEXT" at bounding box center [438, 350] width 87 height 20
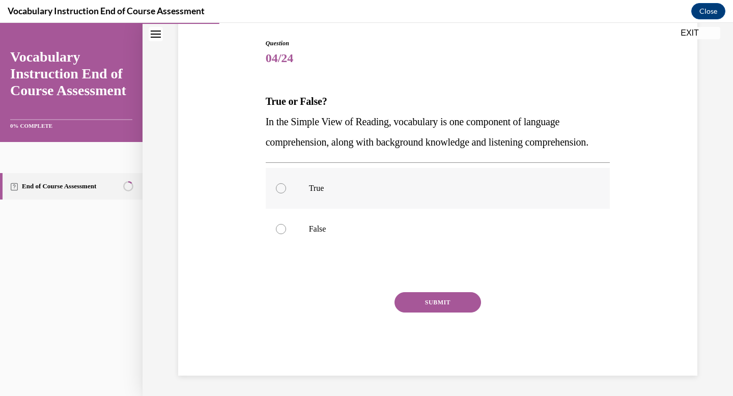
click at [387, 193] on p "True" at bounding box center [447, 188] width 276 height 10
click at [286, 193] on input "True" at bounding box center [281, 188] width 10 height 10
radio input "true"
click at [409, 309] on button "SUBMIT" at bounding box center [438, 302] width 87 height 20
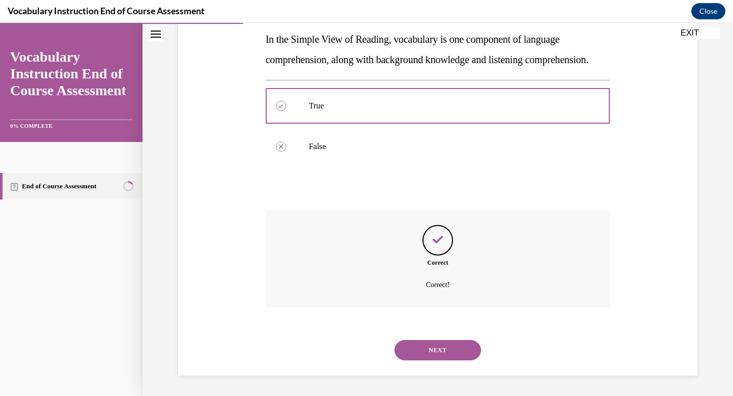
click at [439, 347] on button "NEXT" at bounding box center [438, 350] width 87 height 20
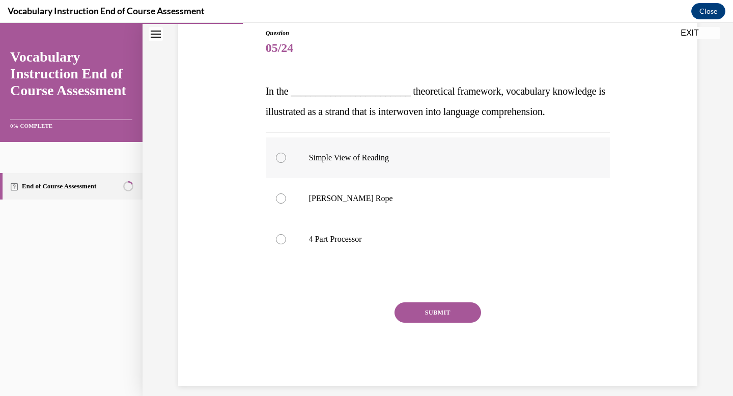
click at [442, 144] on label "Simple View of Reading" at bounding box center [438, 157] width 345 height 41
click at [286, 153] on input "Simple View of Reading" at bounding box center [281, 158] width 10 height 10
radio input "true"
click at [425, 201] on p "[PERSON_NAME] Rope" at bounding box center [447, 198] width 276 height 10
click at [286, 201] on input "[PERSON_NAME] Rope" at bounding box center [281, 198] width 10 height 10
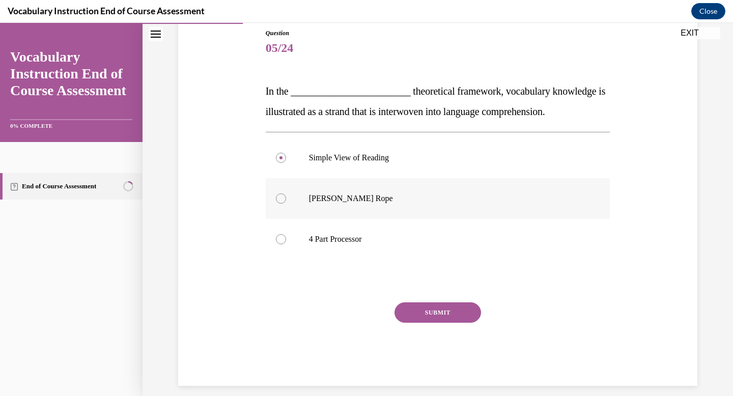
radio input "true"
click at [428, 310] on button "SUBMIT" at bounding box center [438, 312] width 87 height 20
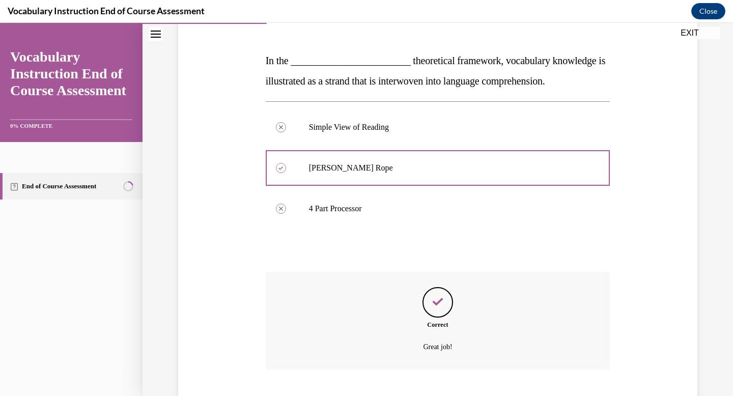
scroll to position [206, 0]
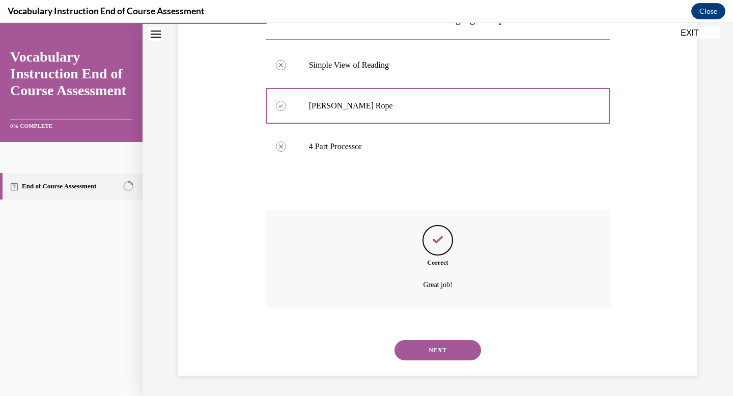
click at [445, 348] on button "NEXT" at bounding box center [438, 350] width 87 height 20
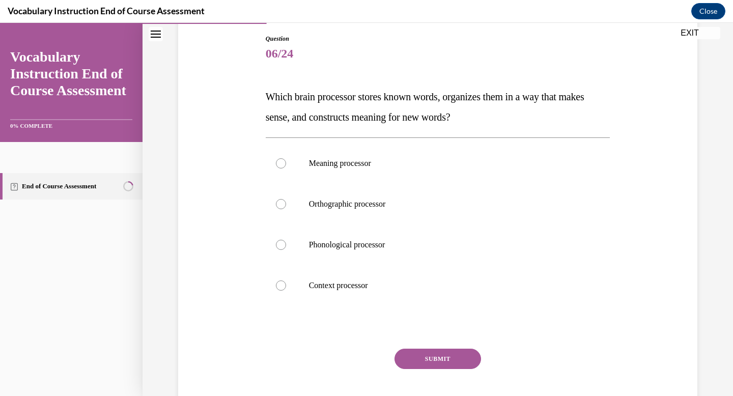
scroll to position [107, 0]
click at [470, 214] on label "Orthographic processor" at bounding box center [438, 204] width 345 height 41
click at [286, 210] on input "Orthographic processor" at bounding box center [281, 205] width 10 height 10
radio input "true"
click at [443, 356] on button "SUBMIT" at bounding box center [438, 359] width 87 height 20
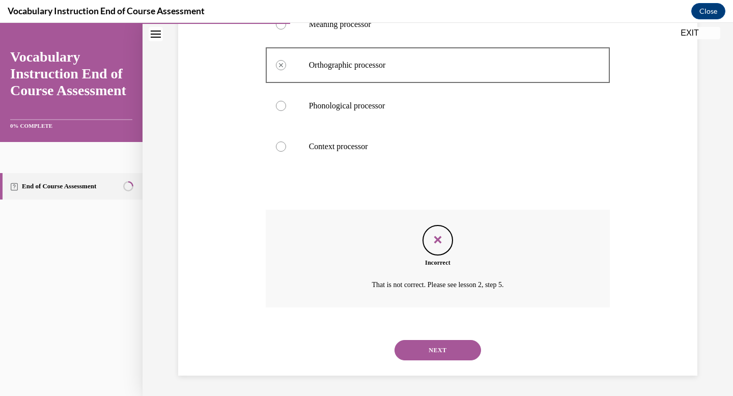
click at [456, 355] on button "NEXT" at bounding box center [438, 350] width 87 height 20
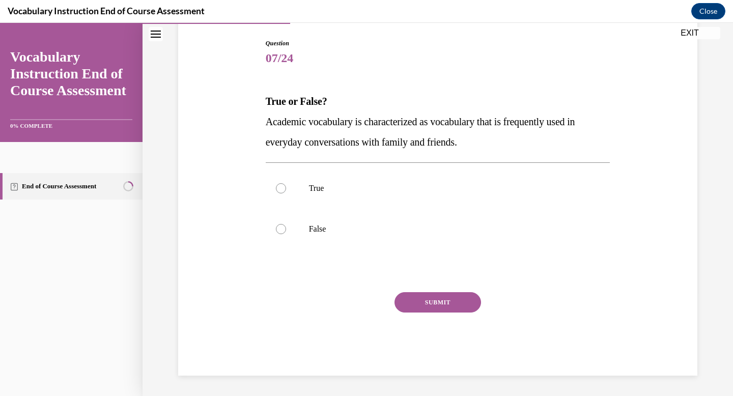
scroll to position [103, 0]
click at [448, 233] on p "False" at bounding box center [447, 229] width 276 height 10
click at [286, 233] on input "False" at bounding box center [281, 229] width 10 height 10
radio input "true"
click at [457, 308] on button "SUBMIT" at bounding box center [438, 302] width 87 height 20
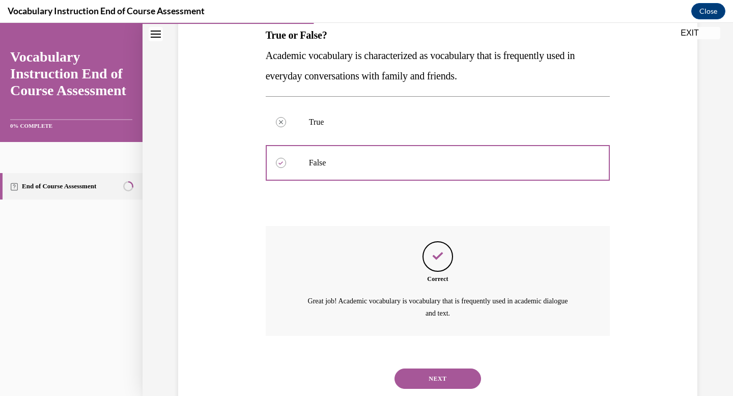
scroll to position [197, 0]
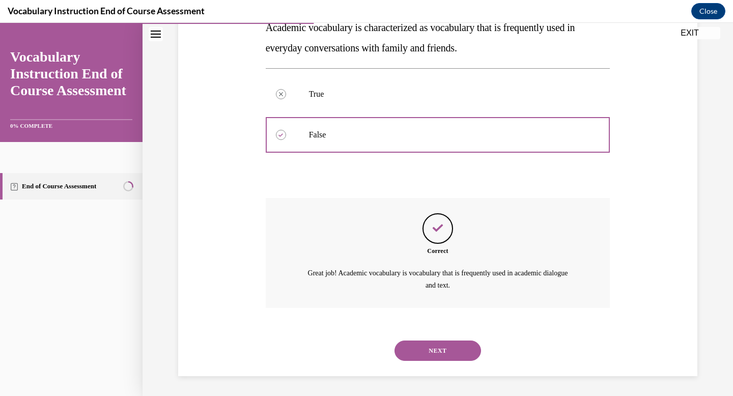
click at [437, 341] on button "NEXT" at bounding box center [438, 351] width 87 height 20
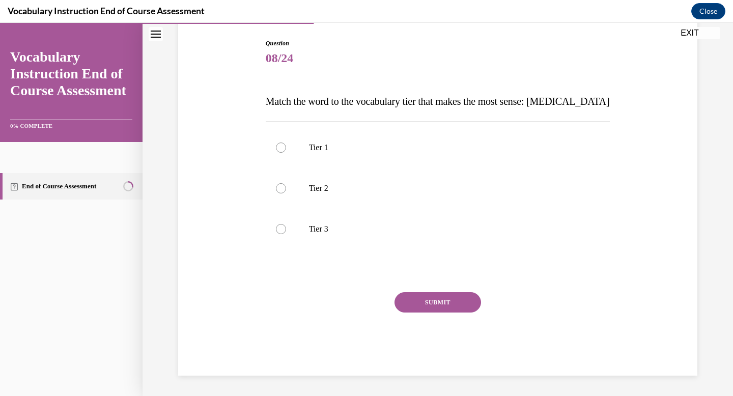
scroll to position [103, 0]
click at [380, 243] on label "Tier 3" at bounding box center [438, 229] width 345 height 41
click at [286, 234] on input "Tier 3" at bounding box center [281, 229] width 10 height 10
radio input "true"
click at [417, 299] on button "SUBMIT" at bounding box center [438, 302] width 87 height 20
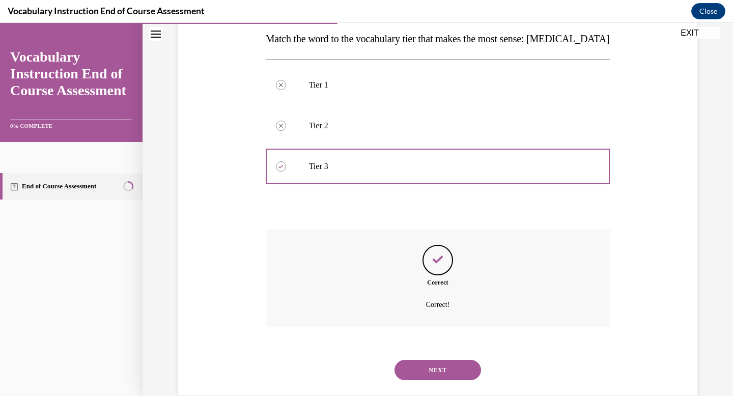
scroll to position [185, 0]
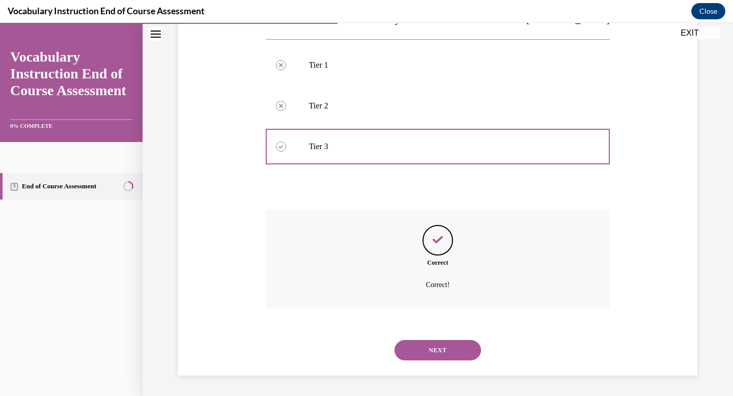
click at [451, 349] on button "NEXT" at bounding box center [438, 350] width 87 height 20
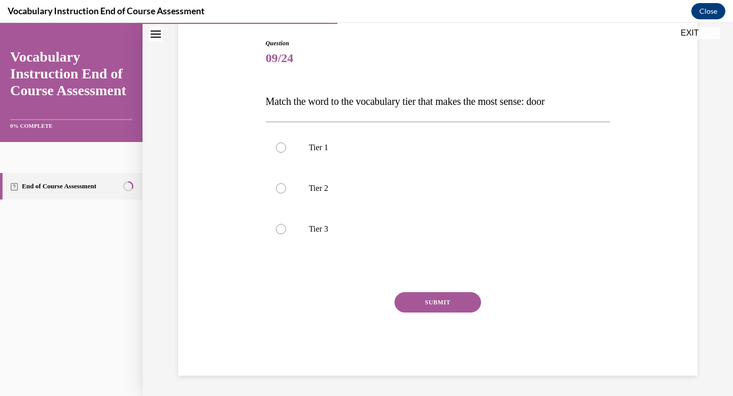
scroll to position [103, 0]
click at [420, 142] on label "Tier 1" at bounding box center [438, 147] width 345 height 41
click at [286, 143] on input "Tier 1" at bounding box center [281, 148] width 10 height 10
radio input "true"
click at [435, 307] on button "SUBMIT" at bounding box center [438, 302] width 87 height 20
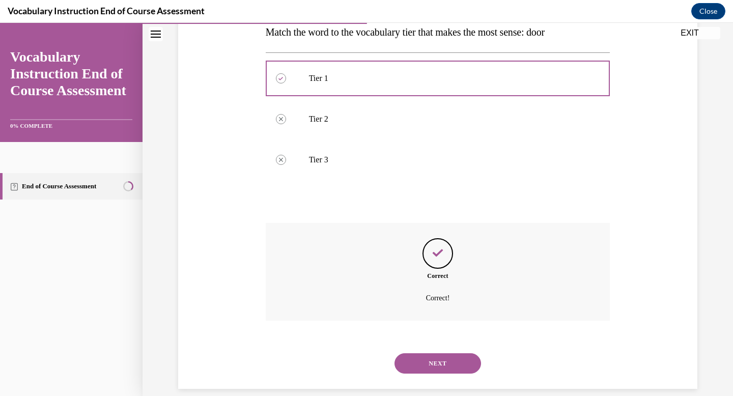
scroll to position [185, 0]
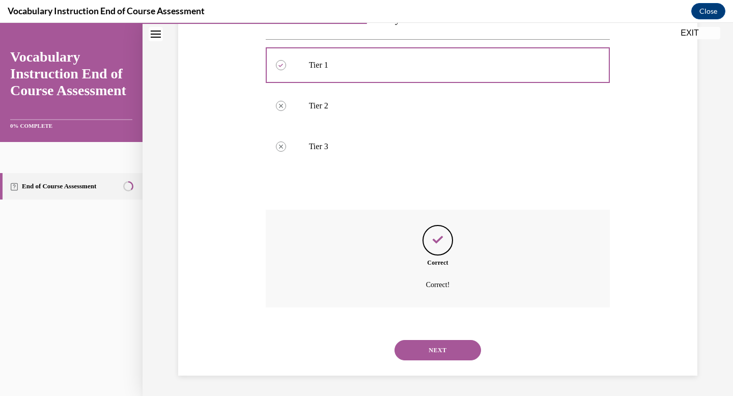
click at [425, 347] on button "NEXT" at bounding box center [438, 350] width 87 height 20
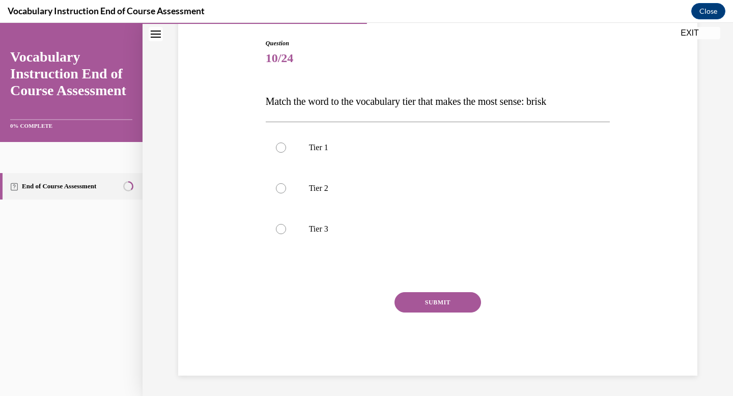
scroll to position [103, 0]
click at [342, 188] on p "Tier 2" at bounding box center [447, 188] width 276 height 10
click at [286, 188] on input "Tier 2" at bounding box center [281, 188] width 10 height 10
radio input "true"
click at [442, 309] on button "SUBMIT" at bounding box center [438, 302] width 87 height 20
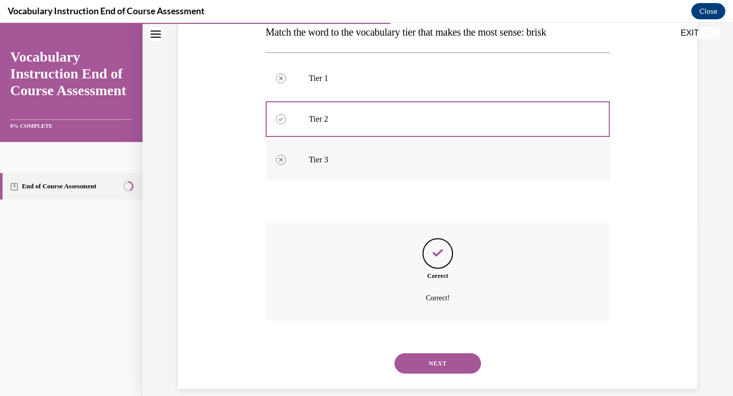
scroll to position [185, 0]
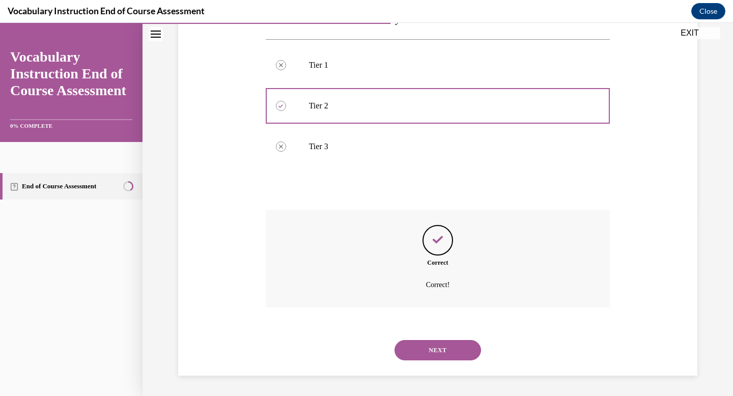
click at [433, 355] on button "NEXT" at bounding box center [438, 350] width 87 height 20
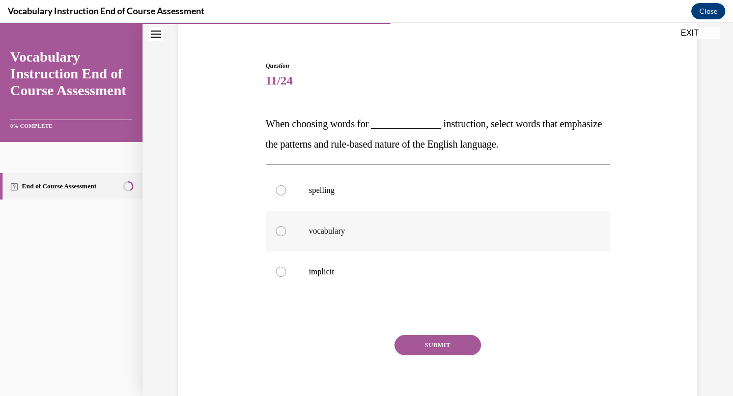
scroll to position [71, 0]
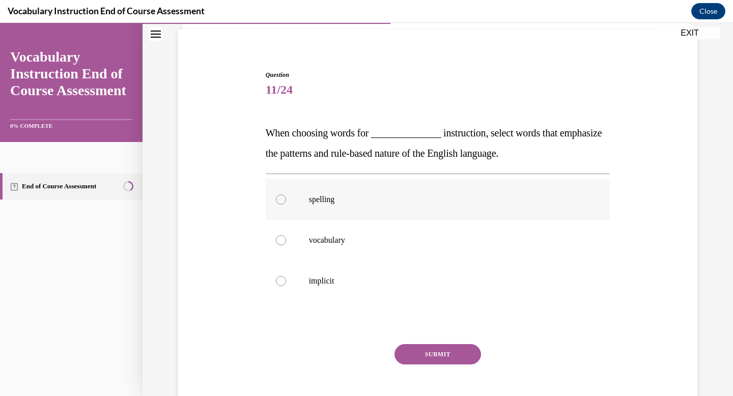
click at [373, 204] on p "spelling" at bounding box center [447, 199] width 276 height 10
click at [286, 204] on input "spelling" at bounding box center [281, 199] width 10 height 10
radio input "true"
click at [416, 352] on button "SUBMIT" at bounding box center [438, 354] width 87 height 20
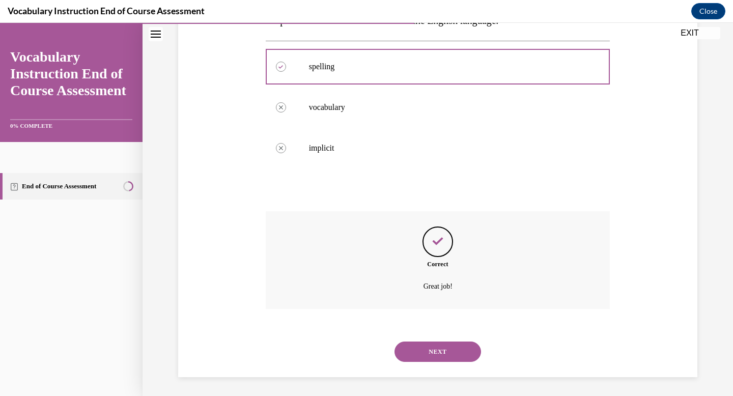
scroll to position [206, 0]
click at [448, 356] on button "NEXT" at bounding box center [438, 350] width 87 height 20
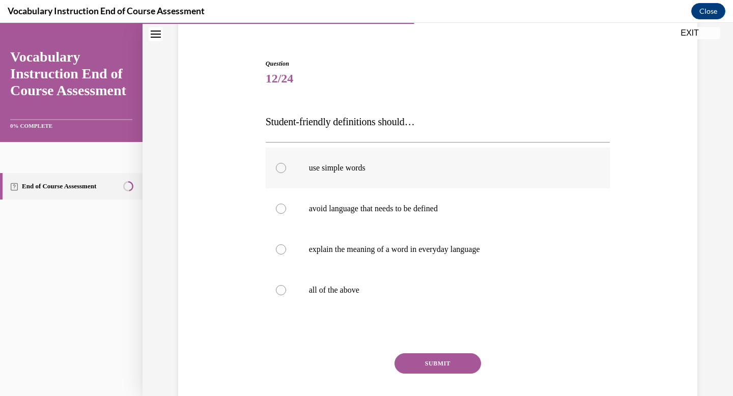
scroll to position [85, 0]
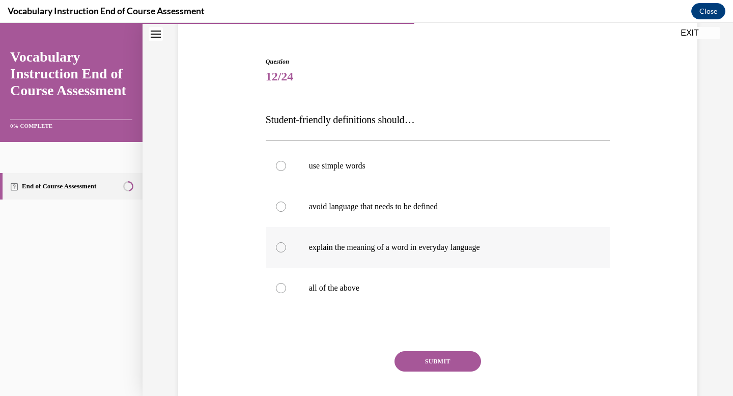
click at [412, 264] on label "explain the meaning of a word in everyday language" at bounding box center [438, 247] width 345 height 41
click at [286, 253] on input "explain the meaning of a word in everyday language" at bounding box center [281, 247] width 10 height 10
radio input "true"
click at [412, 293] on label "all of the above" at bounding box center [438, 288] width 345 height 41
click at [286, 293] on input "all of the above" at bounding box center [281, 288] width 10 height 10
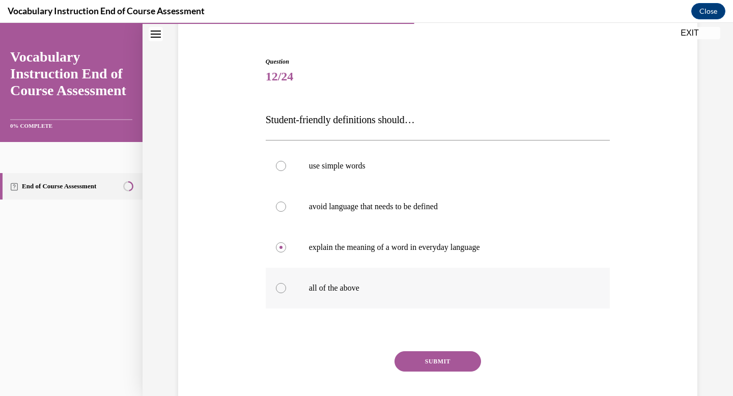
radio input "true"
click at [447, 361] on button "SUBMIT" at bounding box center [438, 361] width 87 height 20
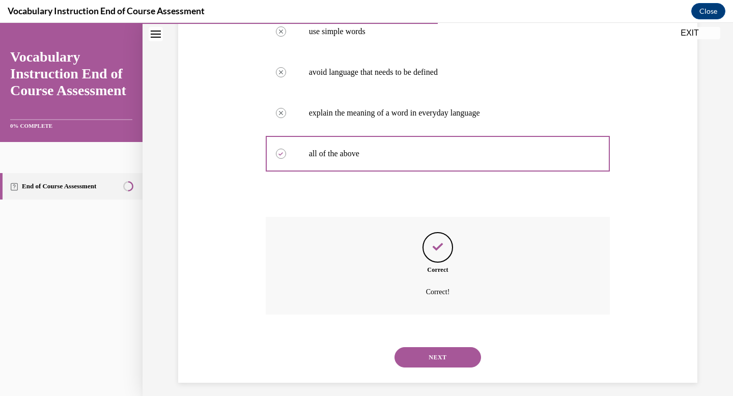
scroll to position [226, 0]
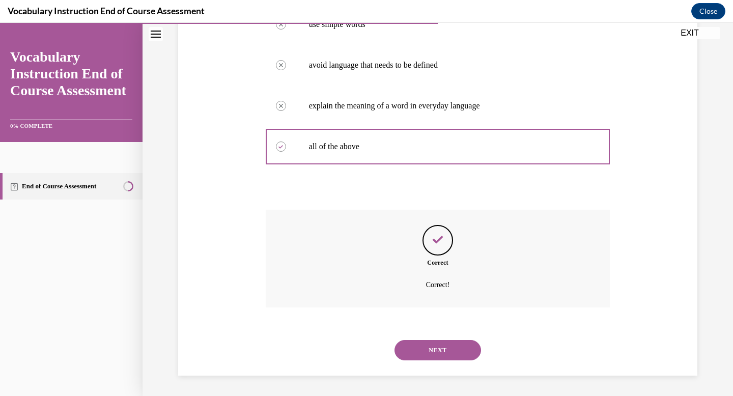
click at [417, 346] on button "NEXT" at bounding box center [438, 350] width 87 height 20
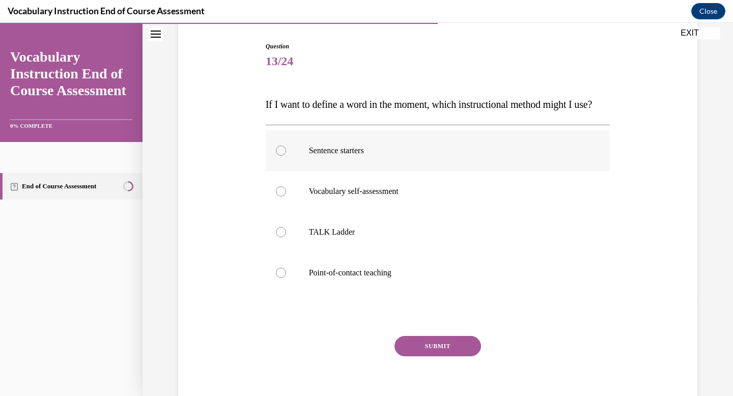
scroll to position [99, 0]
click at [386, 279] on p "Point-of-contact teaching" at bounding box center [447, 274] width 276 height 10
click at [286, 279] on input "Point-of-contact teaching" at bounding box center [281, 274] width 10 height 10
radio input "true"
click at [435, 383] on div "SUBMIT" at bounding box center [438, 362] width 345 height 51
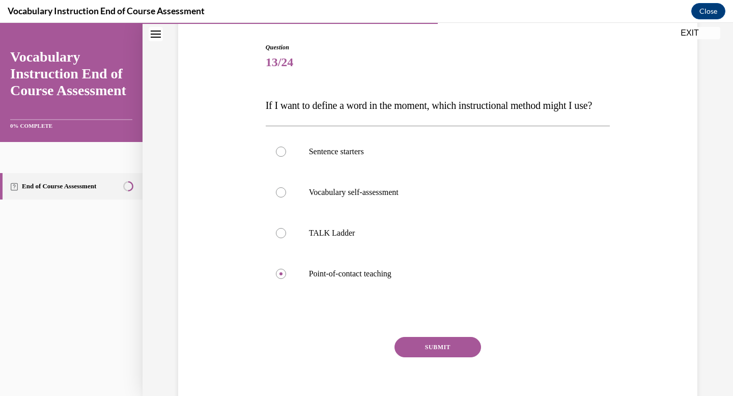
click at [431, 357] on button "SUBMIT" at bounding box center [438, 347] width 87 height 20
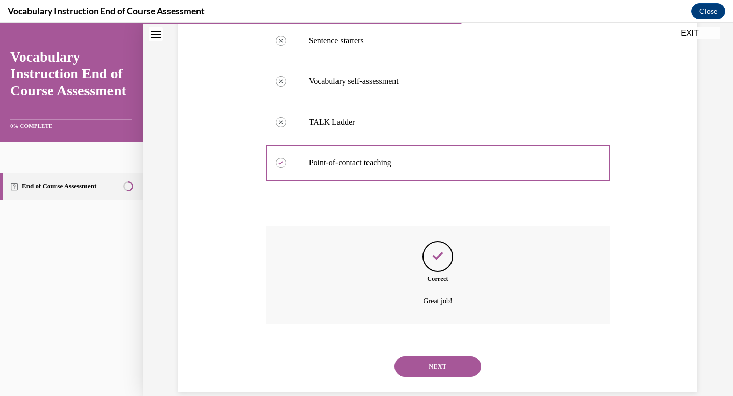
scroll to position [246, 0]
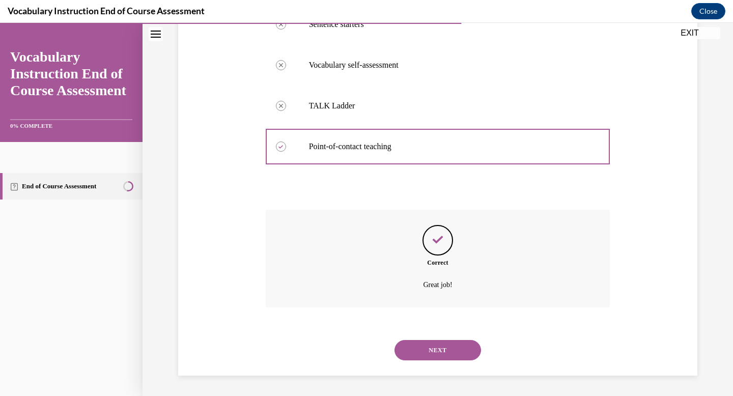
click at [440, 353] on button "NEXT" at bounding box center [438, 350] width 87 height 20
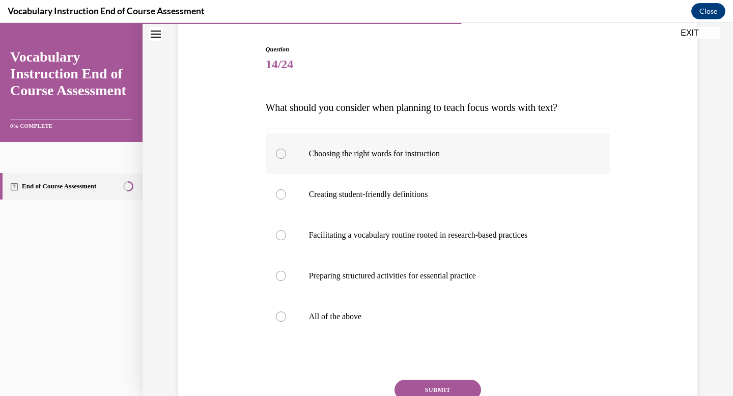
scroll to position [98, 0]
click at [428, 314] on p "All of the above" at bounding box center [447, 316] width 276 height 10
click at [286, 314] on input "All of the above" at bounding box center [281, 316] width 10 height 10
radio input "true"
click at [448, 389] on button "SUBMIT" at bounding box center [438, 389] width 87 height 20
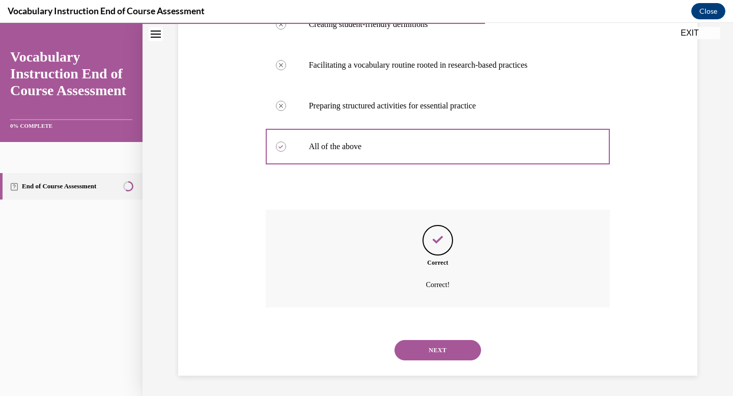
click at [451, 356] on button "NEXT" at bounding box center [438, 350] width 87 height 20
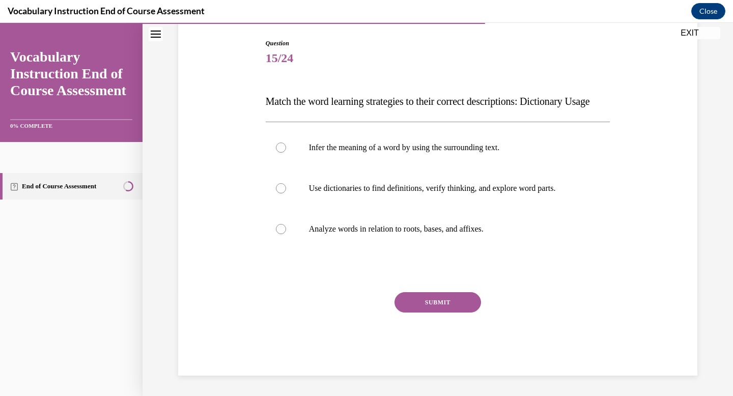
scroll to position [113, 0]
click at [427, 193] on p "Use dictionaries to find definitions, verify thinking, and explore word parts." at bounding box center [447, 188] width 276 height 10
click at [286, 193] on input "Use dictionaries to find definitions, verify thinking, and explore word parts." at bounding box center [281, 188] width 10 height 10
radio input "true"
click at [452, 313] on button "SUBMIT" at bounding box center [438, 302] width 87 height 20
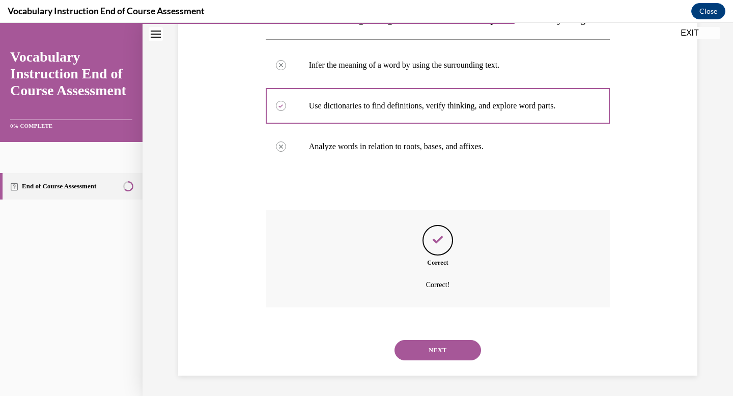
click at [463, 347] on button "NEXT" at bounding box center [438, 350] width 87 height 20
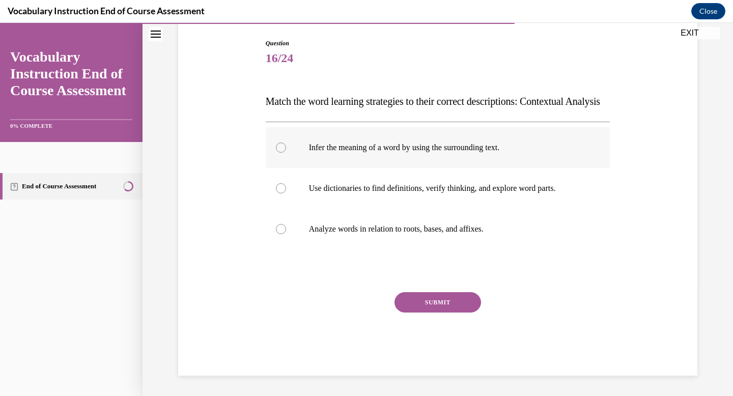
click at [434, 167] on label "Infer the meaning of a word by using the surrounding text." at bounding box center [438, 147] width 345 height 41
click at [286, 153] on input "Infer the meaning of a word by using the surrounding text." at bounding box center [281, 148] width 10 height 10
radio input "true"
click at [434, 313] on button "SUBMIT" at bounding box center [438, 302] width 87 height 20
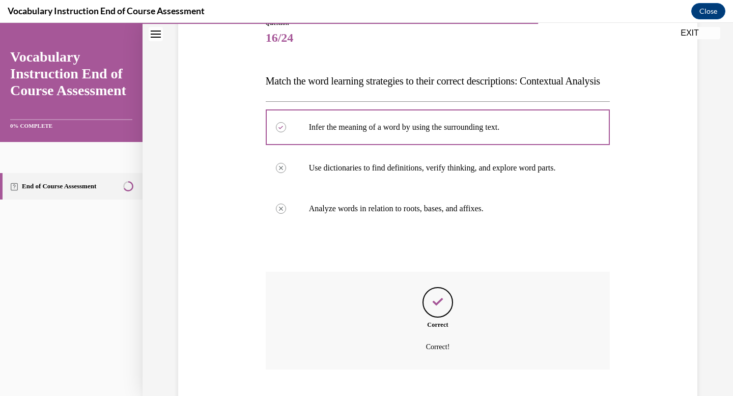
scroll to position [206, 0]
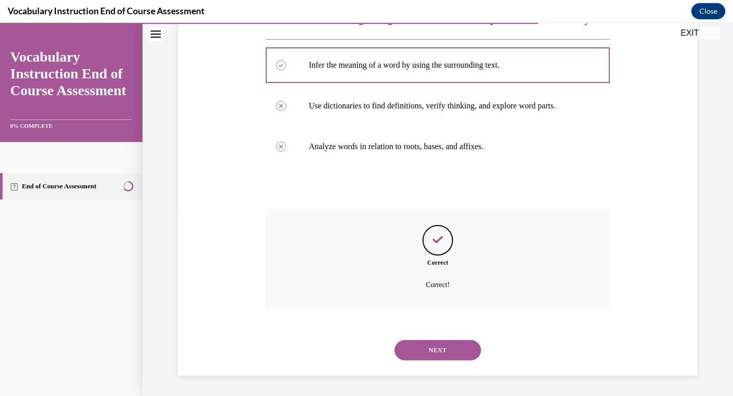
click at [425, 347] on button "NEXT" at bounding box center [438, 350] width 87 height 20
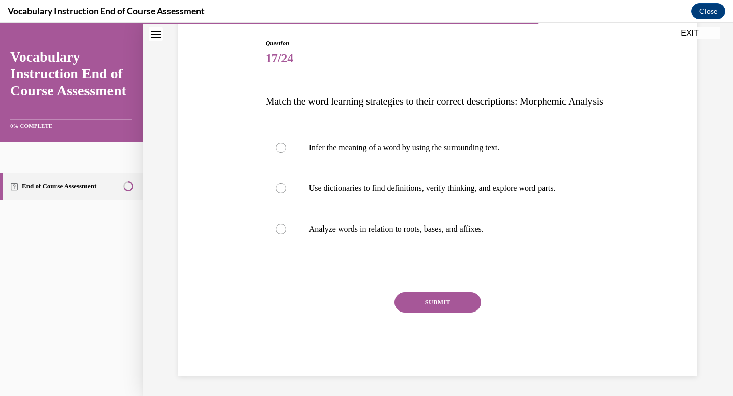
scroll to position [113, 0]
click at [423, 233] on label "Analyze words in relation to roots, bases, and affixes." at bounding box center [438, 229] width 345 height 41
click at [286, 233] on input "Analyze words in relation to roots, bases, and affixes." at bounding box center [281, 229] width 10 height 10
radio input "true"
click at [441, 310] on button "SUBMIT" at bounding box center [438, 302] width 87 height 20
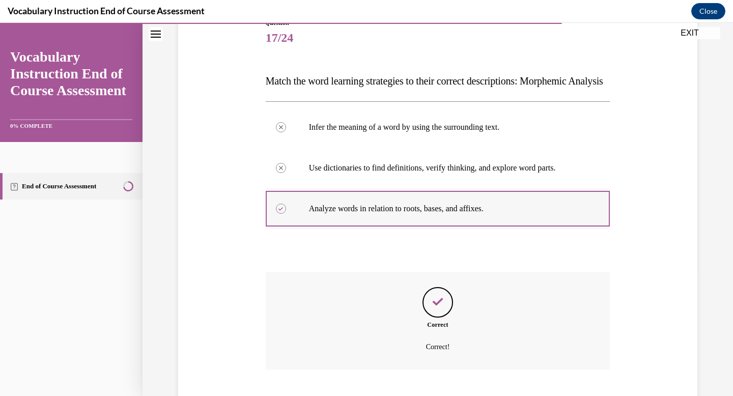
scroll to position [206, 0]
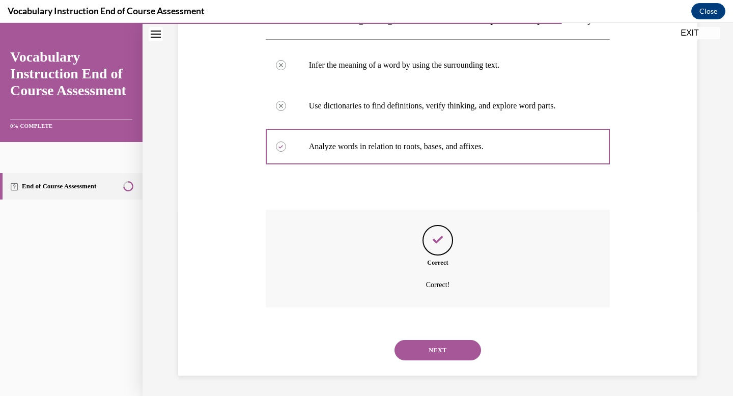
click at [435, 341] on button "NEXT" at bounding box center [438, 350] width 87 height 20
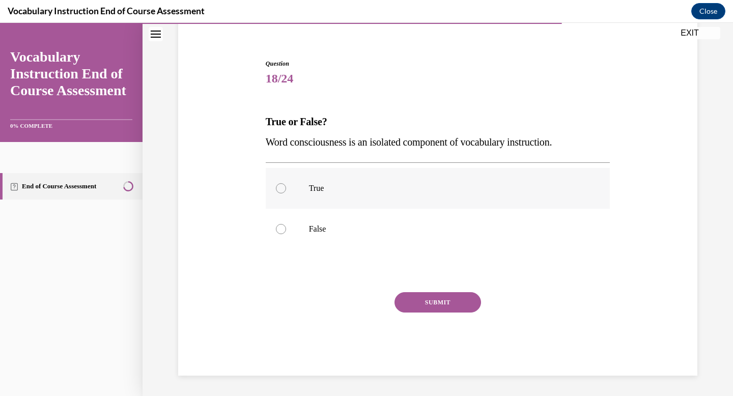
click at [352, 190] on p "True" at bounding box center [447, 188] width 276 height 10
click at [286, 190] on input "True" at bounding box center [281, 188] width 10 height 10
radio input "true"
click at [418, 300] on button "SUBMIT" at bounding box center [438, 302] width 87 height 20
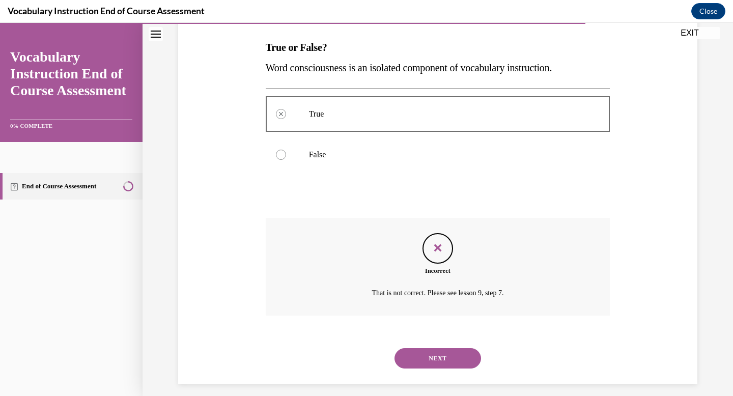
scroll to position [165, 0]
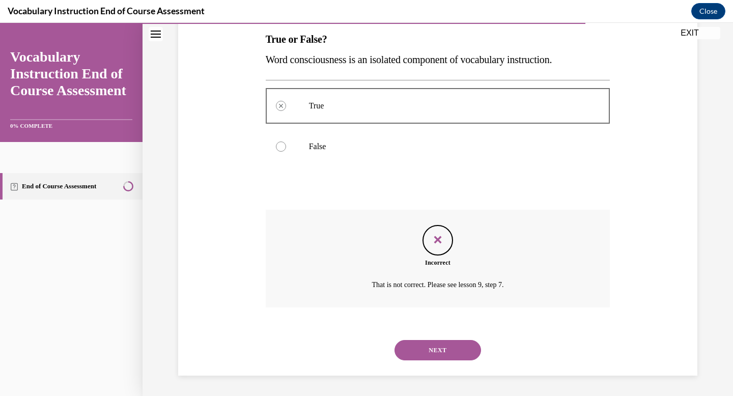
click at [445, 352] on button "NEXT" at bounding box center [438, 350] width 87 height 20
